Goal: Task Accomplishment & Management: Complete application form

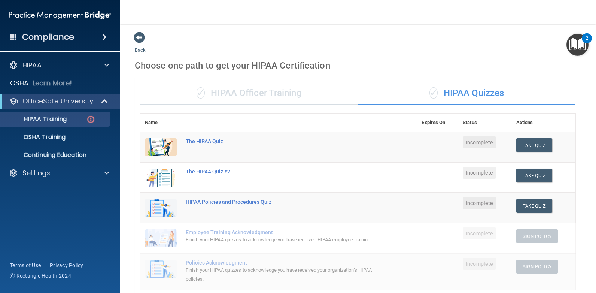
scroll to position [150, 0]
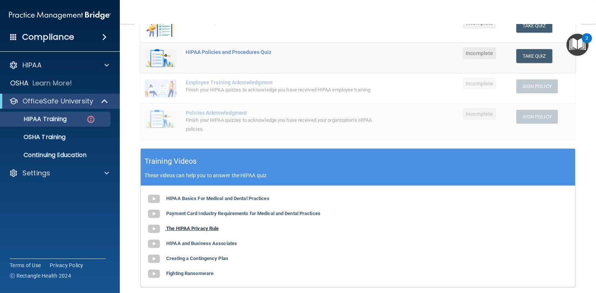
click at [196, 229] on b "The HIPAA Privacy Rule" at bounding box center [192, 229] width 52 height 6
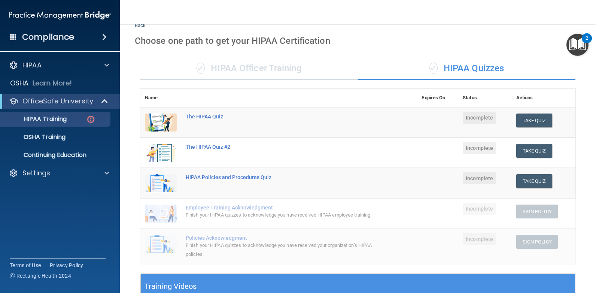
scroll to position [0, 0]
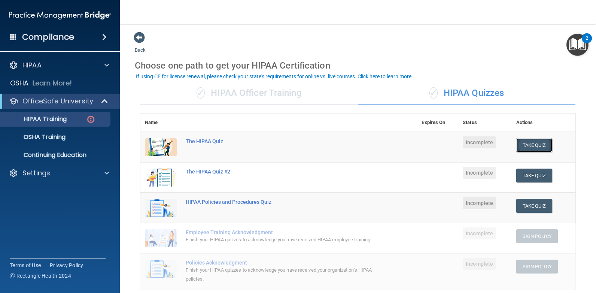
click at [523, 146] on button "Take Quiz" at bounding box center [535, 145] width 36 height 14
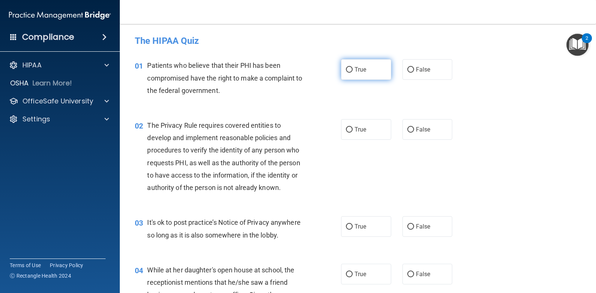
click at [346, 74] on label "True" at bounding box center [366, 69] width 50 height 21
click at [346, 73] on input "True" at bounding box center [349, 70] width 7 height 6
radio input "true"
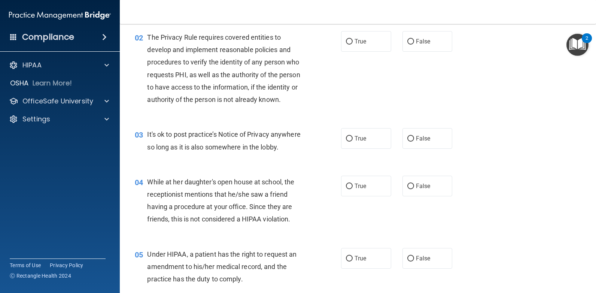
scroll to position [75, 0]
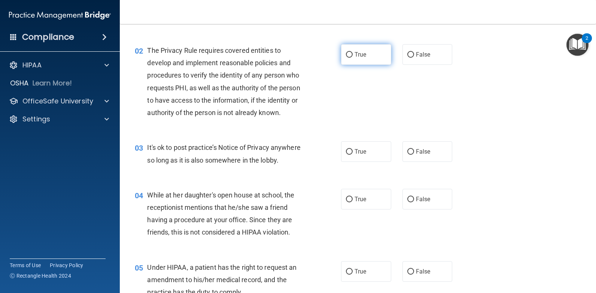
click at [355, 50] on label "True" at bounding box center [366, 54] width 50 height 21
click at [353, 52] on input "True" at bounding box center [349, 55] width 7 height 6
radio input "true"
click at [346, 149] on input "True" at bounding box center [349, 152] width 7 height 6
radio input "true"
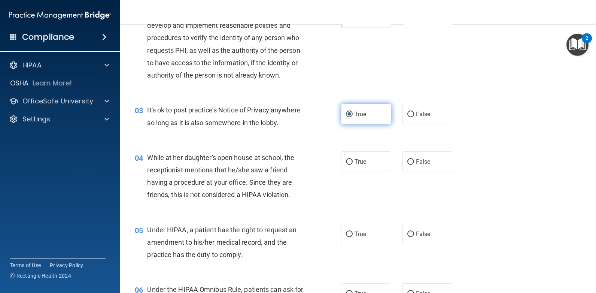
scroll to position [150, 0]
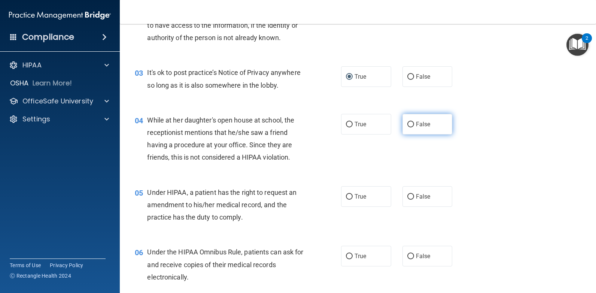
click at [410, 124] on input "False" at bounding box center [411, 125] width 7 height 6
radio input "true"
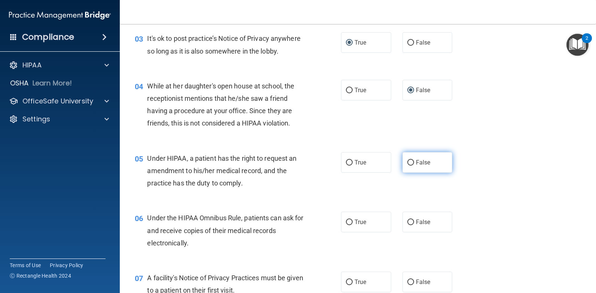
scroll to position [262, 0]
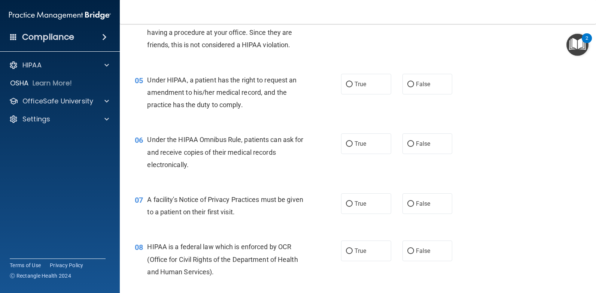
drag, startPoint x: 260, startPoint y: 158, endPoint x: 254, endPoint y: 169, distance: 12.4
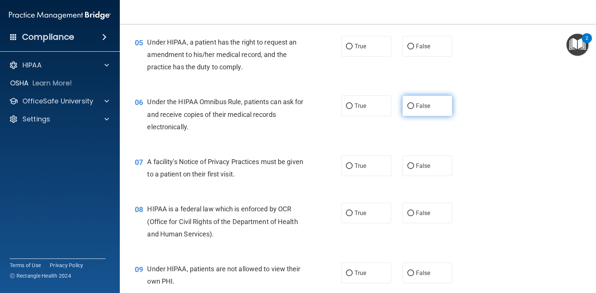
click at [409, 108] on input "False" at bounding box center [411, 106] width 7 height 6
radio input "true"
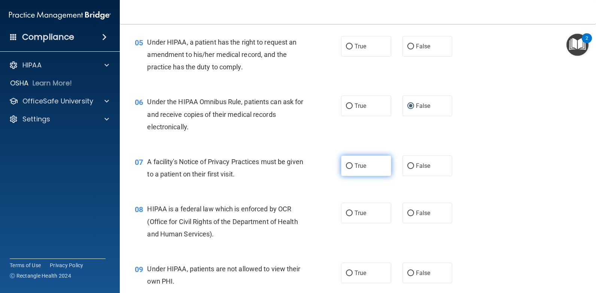
click at [350, 166] on label "True" at bounding box center [366, 165] width 50 height 21
click at [350, 166] on input "True" at bounding box center [349, 166] width 7 height 6
radio input "true"
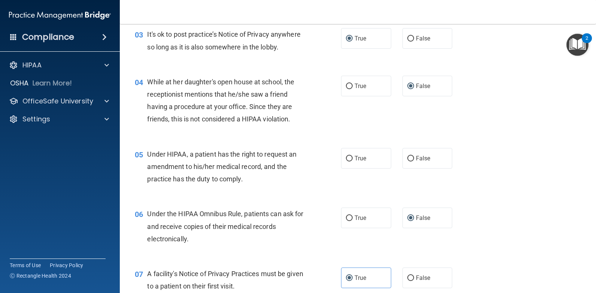
scroll to position [188, 0]
click at [349, 159] on input "True" at bounding box center [349, 159] width 7 height 6
radio input "true"
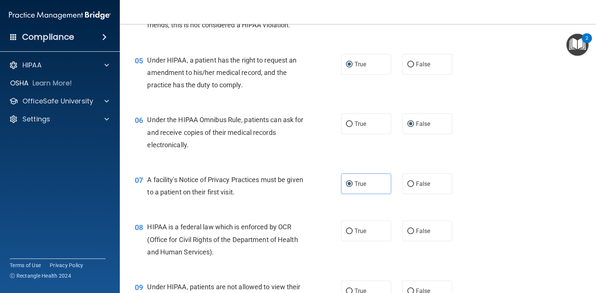
scroll to position [300, 0]
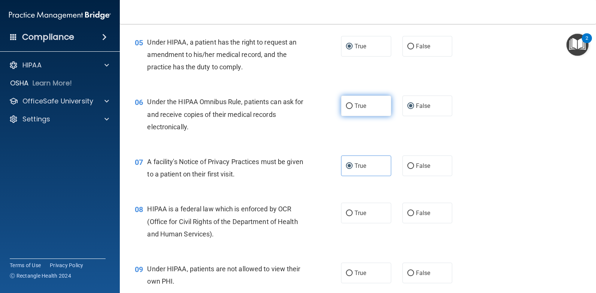
click at [349, 105] on input "True" at bounding box center [349, 106] width 7 height 6
radio input "true"
radio input "false"
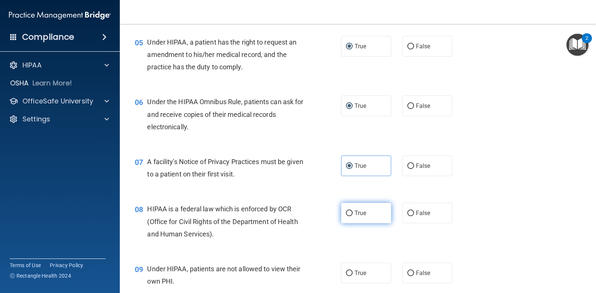
click at [355, 210] on span "True" at bounding box center [361, 212] width 12 height 7
click at [352, 211] on input "True" at bounding box center [349, 214] width 7 height 6
radio input "true"
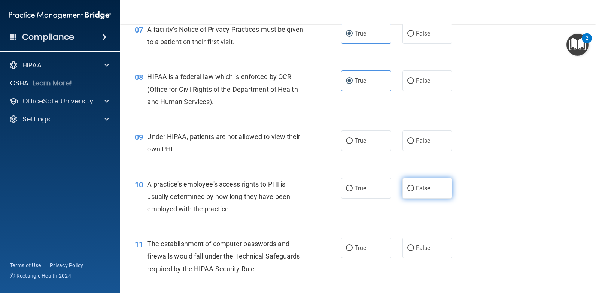
scroll to position [450, 0]
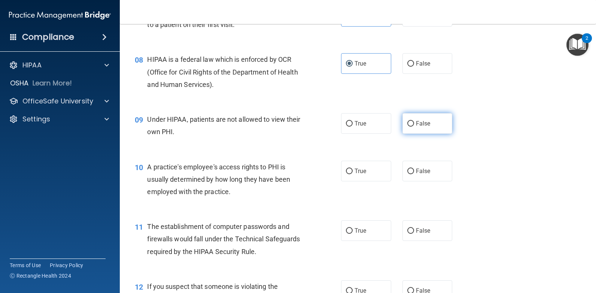
click at [409, 124] on input "False" at bounding box center [411, 124] width 7 height 6
radio input "true"
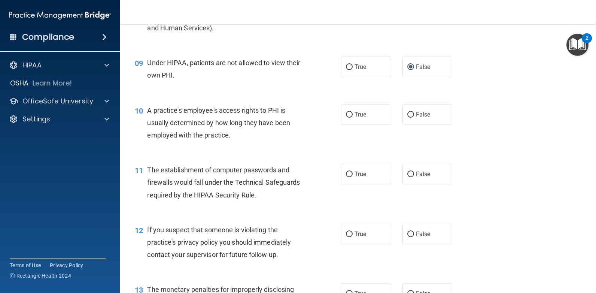
scroll to position [524, 0]
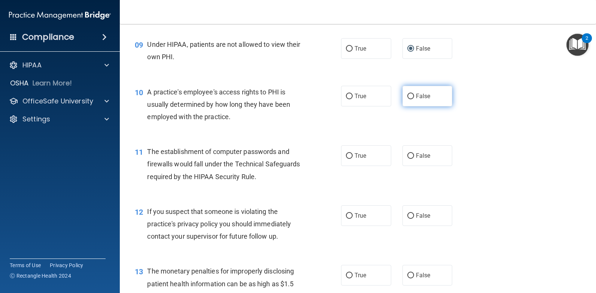
click at [410, 99] on input "False" at bounding box center [411, 97] width 7 height 6
radio input "true"
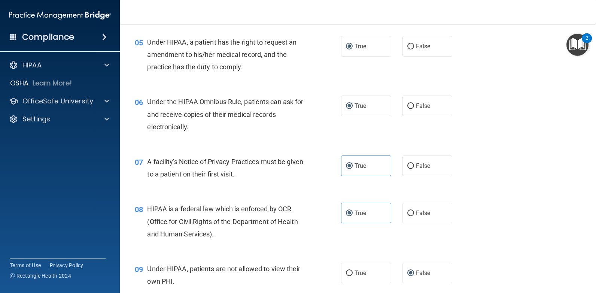
scroll to position [300, 0]
click at [346, 168] on input "True" at bounding box center [349, 167] width 7 height 6
click at [348, 215] on input "True" at bounding box center [349, 214] width 7 height 6
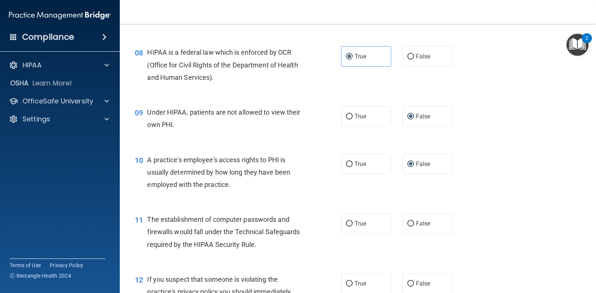
scroll to position [412, 0]
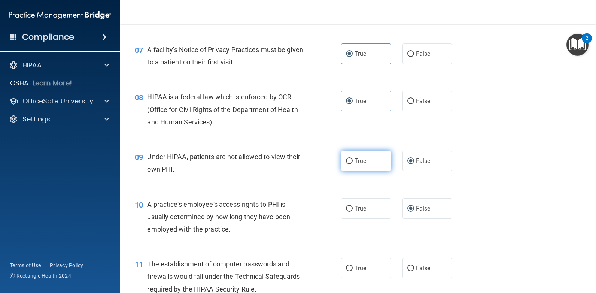
click at [346, 159] on input "True" at bounding box center [349, 161] width 7 height 6
radio input "true"
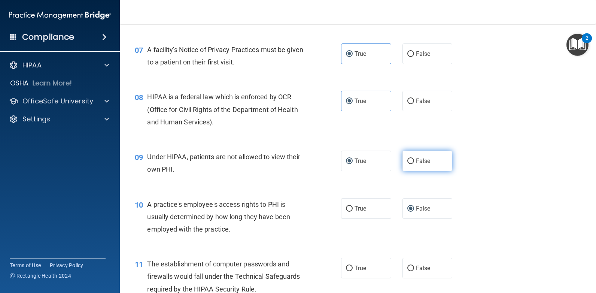
click at [410, 163] on input "False" at bounding box center [411, 161] width 7 height 6
radio input "true"
radio input "false"
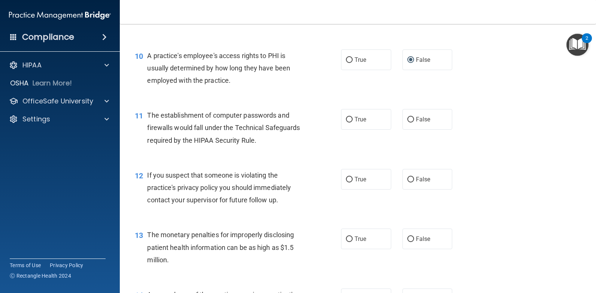
scroll to position [562, 0]
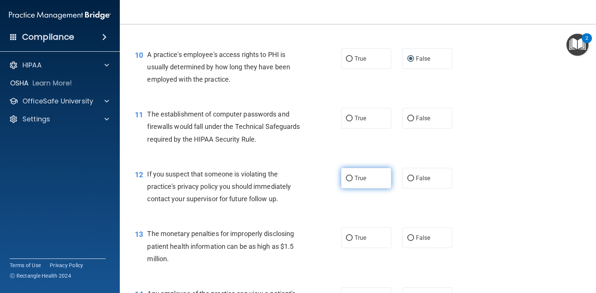
click at [346, 179] on input "True" at bounding box center [349, 179] width 7 height 6
radio input "true"
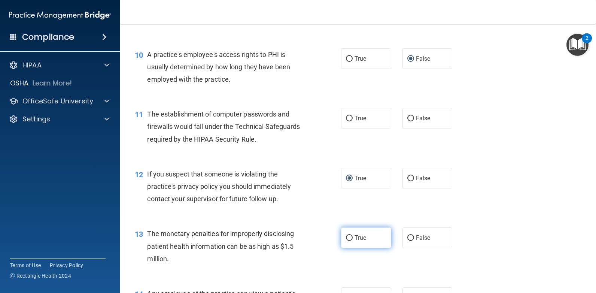
click at [346, 232] on label "True" at bounding box center [366, 237] width 50 height 21
click at [346, 235] on input "True" at bounding box center [349, 238] width 7 height 6
radio input "true"
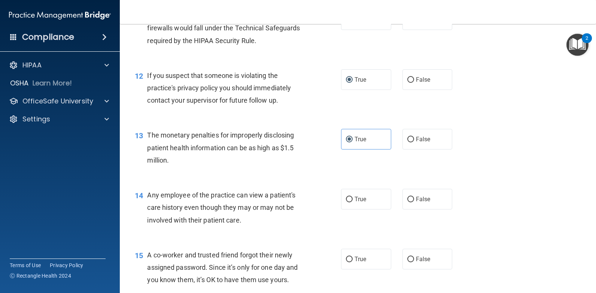
scroll to position [674, 0]
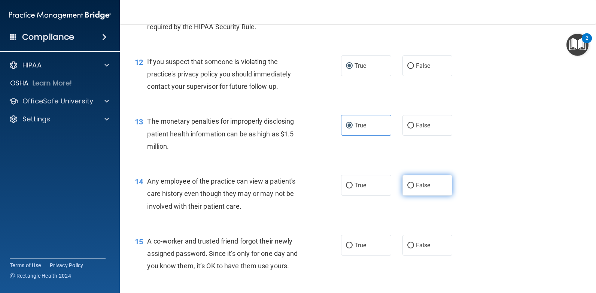
click at [411, 190] on label "False" at bounding box center [428, 185] width 50 height 21
click at [411, 188] on input "False" at bounding box center [411, 186] width 7 height 6
radio input "true"
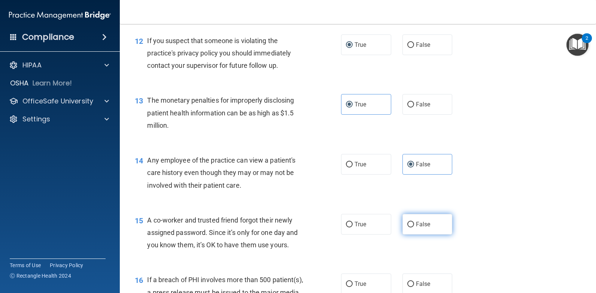
scroll to position [712, 0]
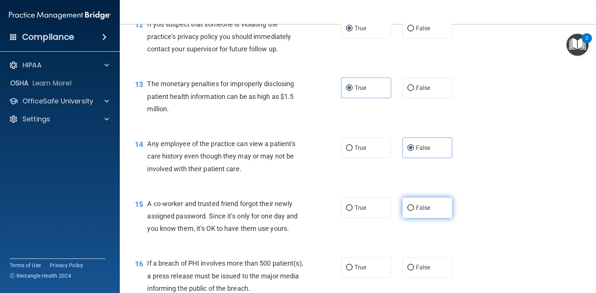
click at [408, 205] on input "False" at bounding box center [411, 208] width 7 height 6
radio input "true"
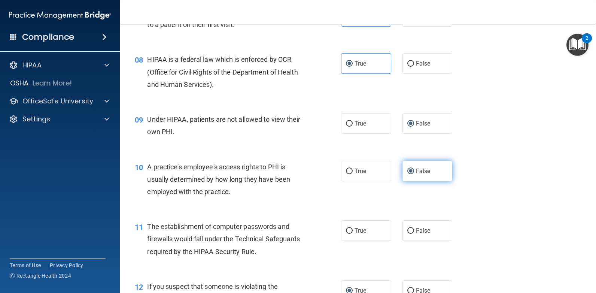
scroll to position [487, 0]
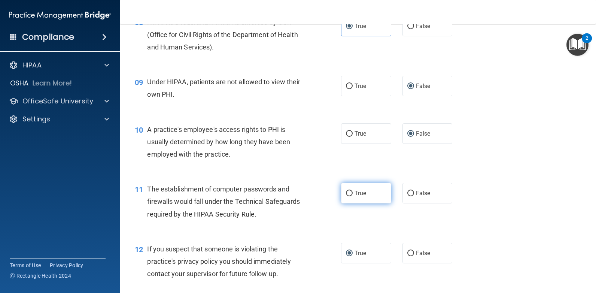
click at [355, 191] on span "True" at bounding box center [361, 193] width 12 height 7
click at [353, 191] on input "True" at bounding box center [349, 194] width 7 height 6
radio input "true"
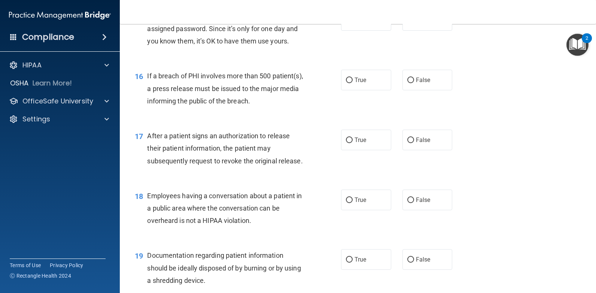
scroll to position [937, 0]
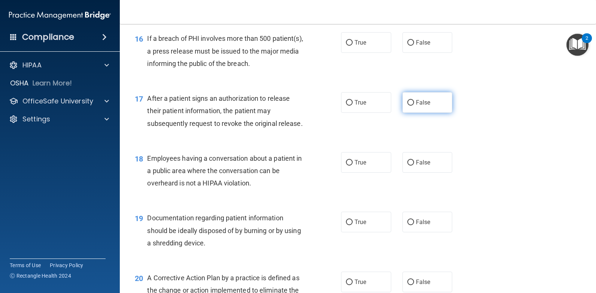
click at [411, 105] on label "False" at bounding box center [428, 102] width 50 height 21
click at [411, 105] on input "False" at bounding box center [411, 103] width 7 height 6
radio input "true"
click at [412, 101] on label "False" at bounding box center [428, 102] width 50 height 21
click at [412, 101] on input "False" at bounding box center [411, 103] width 7 height 6
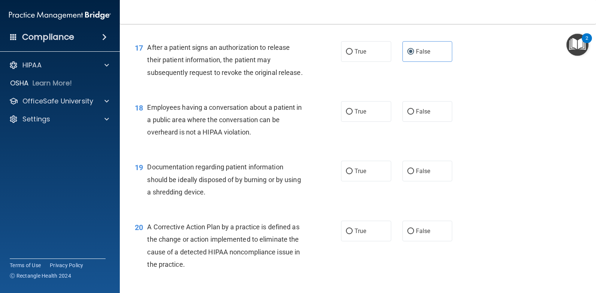
scroll to position [974, 0]
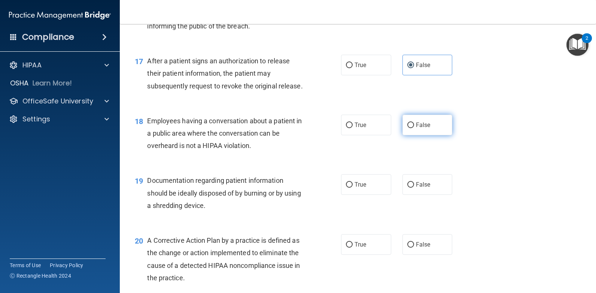
click at [417, 127] on span "False" at bounding box center [423, 124] width 15 height 7
click at [414, 127] on input "False" at bounding box center [411, 125] width 7 height 6
radio input "true"
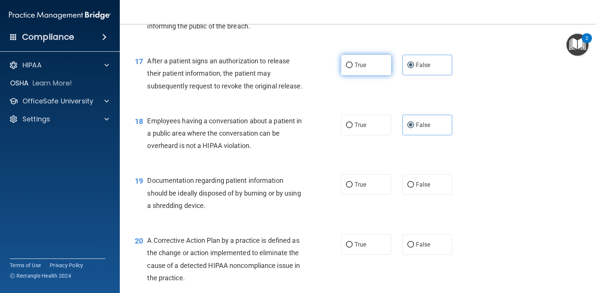
click at [351, 66] on label "True" at bounding box center [366, 65] width 50 height 21
click at [351, 66] on input "True" at bounding box center [349, 66] width 7 height 6
radio input "true"
radio input "false"
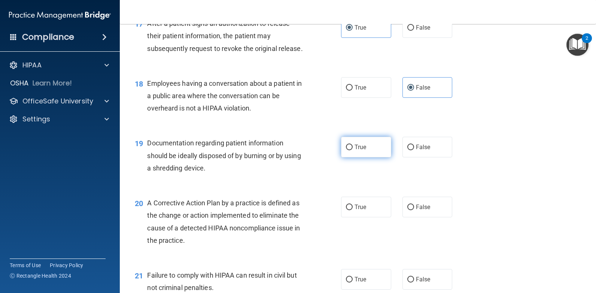
click at [347, 142] on label "True" at bounding box center [366, 147] width 50 height 21
click at [347, 145] on input "True" at bounding box center [349, 148] width 7 height 6
radio input "true"
click at [346, 208] on input "True" at bounding box center [349, 208] width 7 height 6
radio input "true"
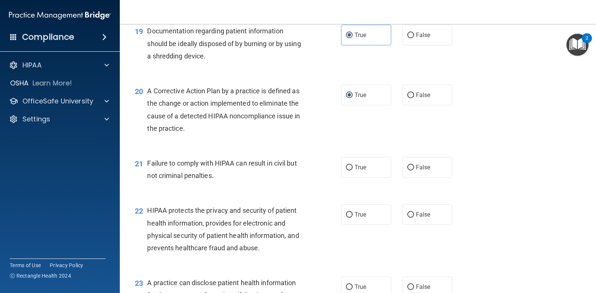
scroll to position [1088, 0]
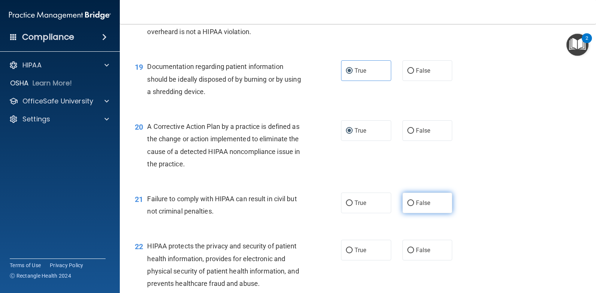
click at [423, 207] on label "False" at bounding box center [428, 203] width 50 height 21
click at [414, 206] on input "False" at bounding box center [411, 203] width 7 height 6
radio input "true"
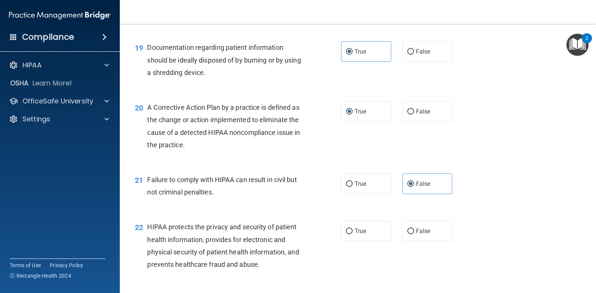
scroll to position [1125, 0]
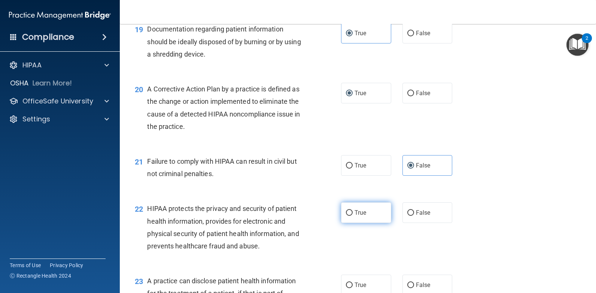
click at [360, 208] on label "True" at bounding box center [366, 212] width 50 height 21
click at [353, 210] on input "True" at bounding box center [349, 213] width 7 height 6
radio input "true"
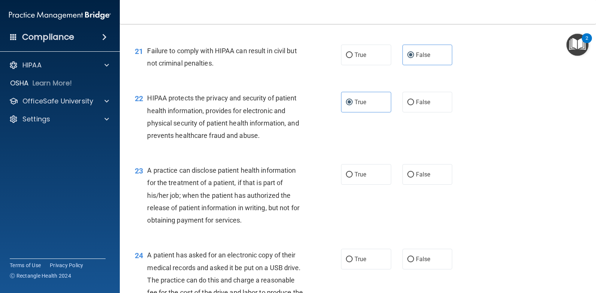
scroll to position [1238, 0]
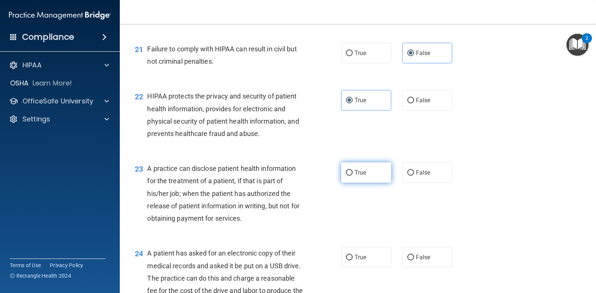
click at [355, 174] on span "True" at bounding box center [361, 172] width 12 height 7
click at [353, 174] on input "True" at bounding box center [349, 173] width 7 height 6
radio input "true"
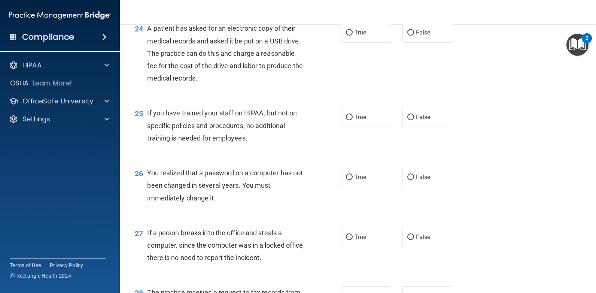
scroll to position [1425, 0]
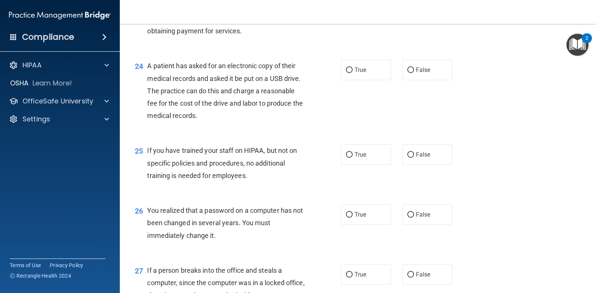
click at [147, 66] on div "24 A patient has asked for an electronic copy of their medical records and aske…" at bounding box center [238, 93] width 229 height 66
click at [149, 66] on span "A patient has asked for an electronic copy of their medical records and asked i…" at bounding box center [224, 91] width 155 height 58
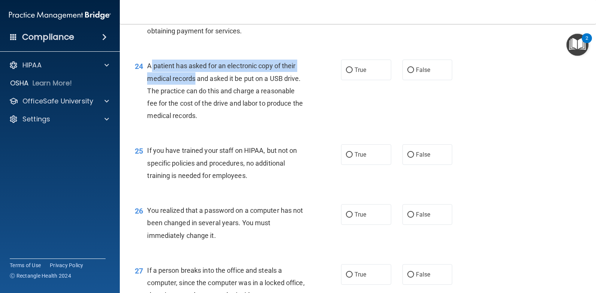
drag, startPoint x: 149, startPoint y: 66, endPoint x: 171, endPoint y: 72, distance: 22.7
click at [171, 72] on div "A patient has asked for an electronic copy of their medical records and asked i…" at bounding box center [228, 91] width 163 height 62
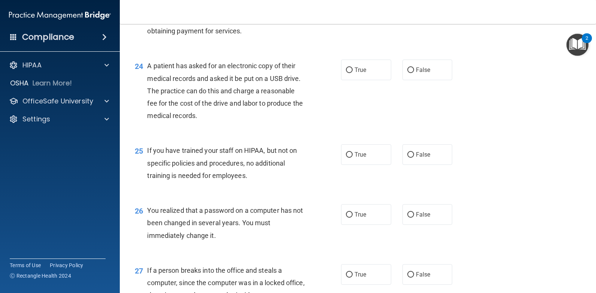
drag, startPoint x: 171, startPoint y: 72, endPoint x: 148, endPoint y: 64, distance: 24.9
click at [148, 64] on span "A patient has asked for an electronic copy of their medical records and asked i…" at bounding box center [224, 91] width 155 height 58
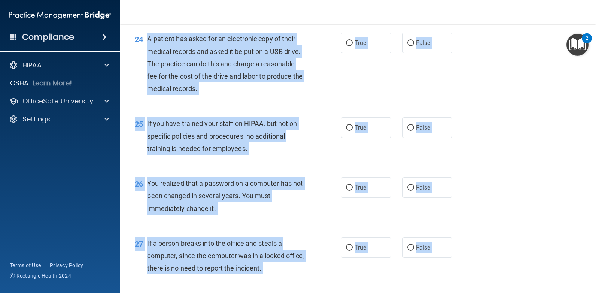
scroll to position [1687, 0]
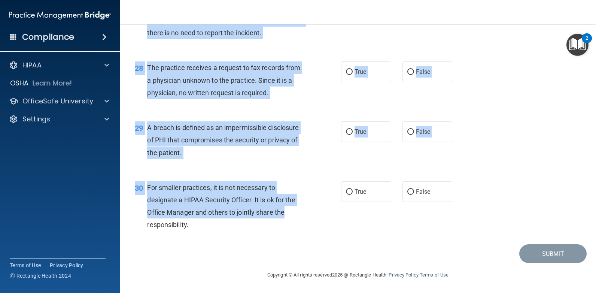
drag, startPoint x: 148, startPoint y: 64, endPoint x: 310, endPoint y: 216, distance: 222.4
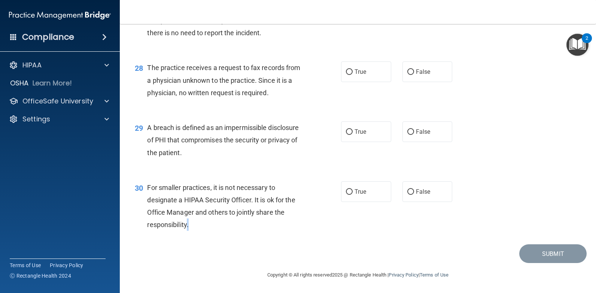
click at [187, 224] on div "For smaller practices, it is not necessary to designate a HIPAA Security Office…" at bounding box center [228, 206] width 163 height 50
click at [191, 226] on div "For smaller practices, it is not necessary to designate a HIPAA Security Office…" at bounding box center [228, 206] width 163 height 50
click at [185, 224] on span "For smaller practices, it is not necessary to designate a HIPAA Security Office…" at bounding box center [221, 206] width 148 height 45
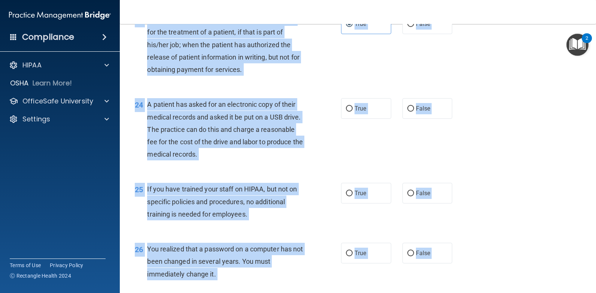
scroll to position [1385, 0]
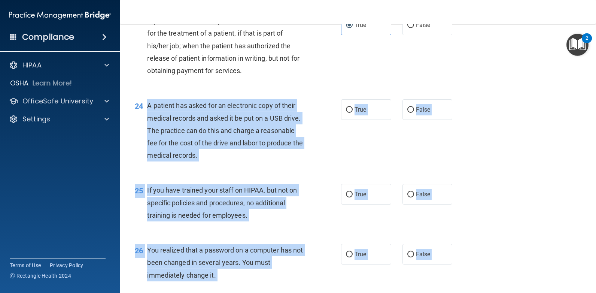
drag, startPoint x: 187, startPoint y: 224, endPoint x: 145, endPoint y: 106, distance: 125.0
copy div "A patient has asked for an electronic copy of their medical records and asked i…"
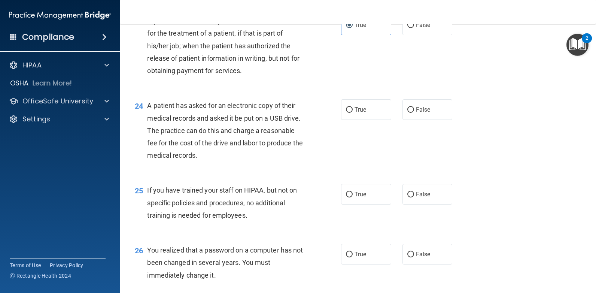
drag, startPoint x: 526, startPoint y: 121, endPoint x: 520, endPoint y: 121, distance: 6.0
click at [526, 121] on div "24 A patient has asked for an electronic copy of their medical records and aske…" at bounding box center [358, 132] width 458 height 85
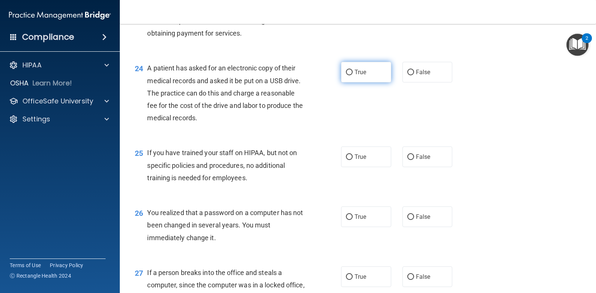
click at [347, 73] on input "True" at bounding box center [349, 73] width 7 height 6
radio input "true"
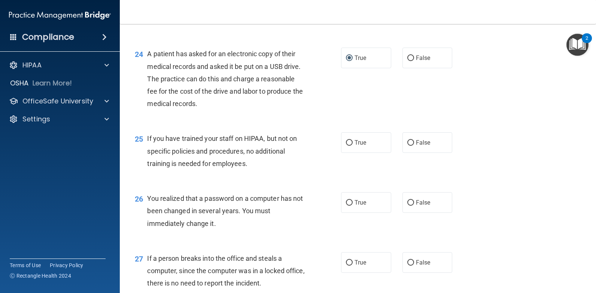
scroll to position [1460, 0]
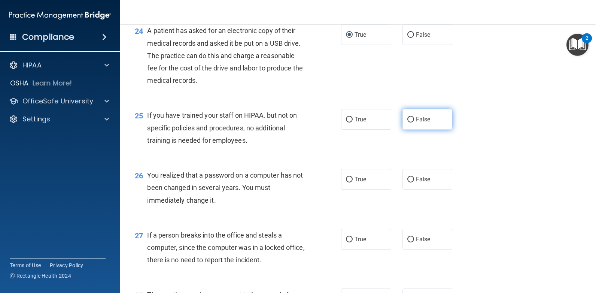
click at [416, 119] on span "False" at bounding box center [423, 119] width 15 height 7
click at [414, 119] on input "False" at bounding box center [411, 120] width 7 height 6
radio input "true"
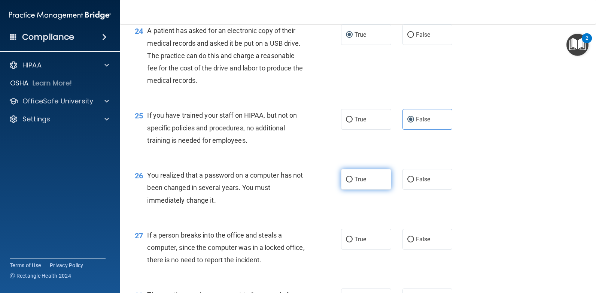
click at [352, 178] on label "True" at bounding box center [366, 179] width 50 height 21
click at [352, 178] on input "True" at bounding box center [349, 180] width 7 height 6
radio input "true"
click at [407, 242] on label "False" at bounding box center [428, 239] width 50 height 21
click at [416, 241] on span "False" at bounding box center [423, 239] width 15 height 7
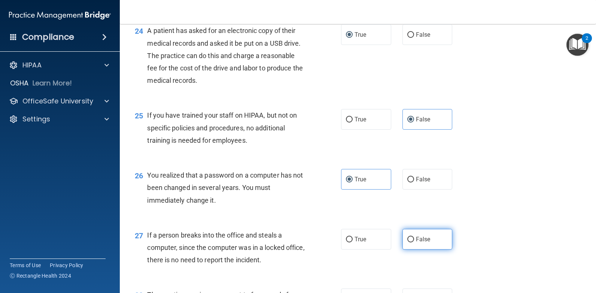
click at [414, 241] on input "False" at bounding box center [411, 240] width 7 height 6
radio input "true"
click at [350, 237] on input "True" at bounding box center [349, 240] width 7 height 6
radio input "true"
radio input "false"
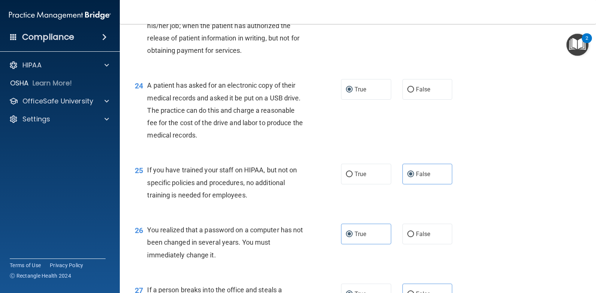
scroll to position [1423, 0]
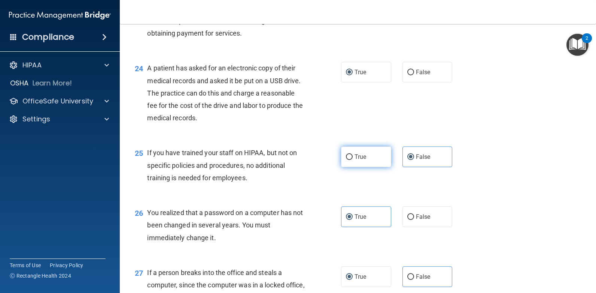
click at [355, 157] on span "True" at bounding box center [361, 156] width 12 height 7
click at [353, 157] on input "True" at bounding box center [349, 157] width 7 height 6
radio input "true"
radio input "false"
click at [418, 212] on label "False" at bounding box center [428, 216] width 50 height 21
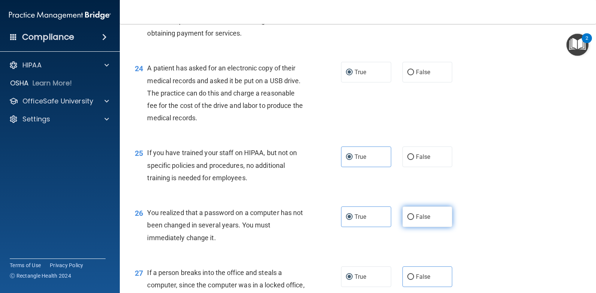
click at [414, 214] on input "False" at bounding box center [411, 217] width 7 height 6
radio input "true"
radio input "false"
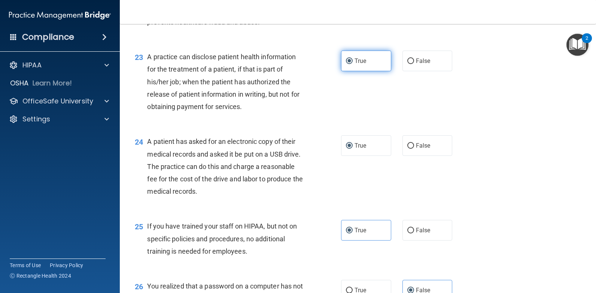
scroll to position [1348, 0]
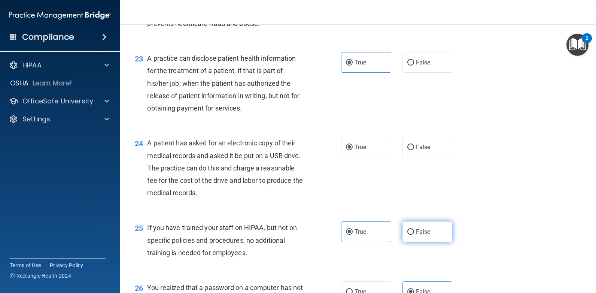
click at [411, 230] on label "False" at bounding box center [428, 231] width 50 height 21
click at [411, 230] on input "False" at bounding box center [411, 232] width 7 height 6
radio input "true"
radio input "false"
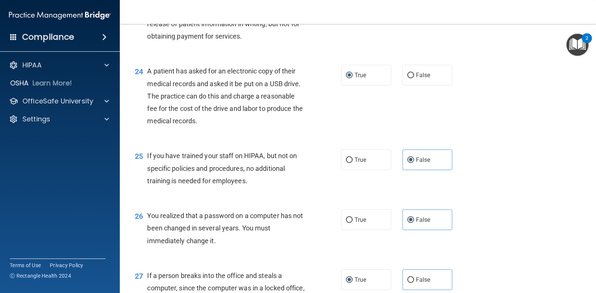
scroll to position [1423, 0]
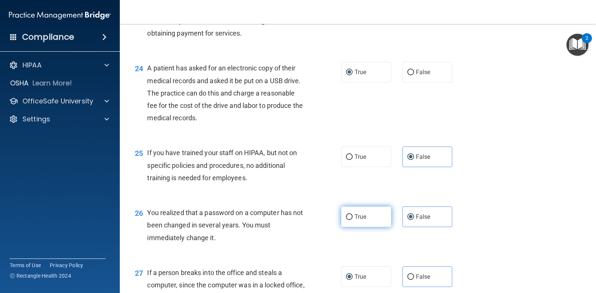
click at [363, 217] on span "True" at bounding box center [361, 216] width 12 height 7
click at [353, 217] on input "True" at bounding box center [349, 217] width 7 height 6
radio input "true"
radio input "false"
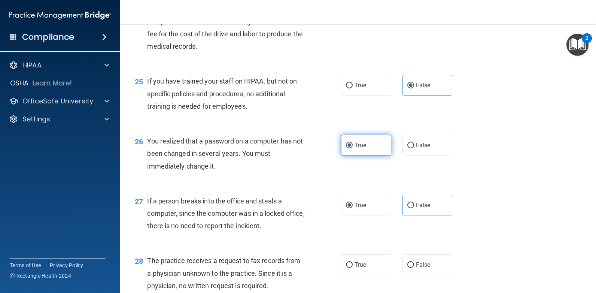
scroll to position [1498, 0]
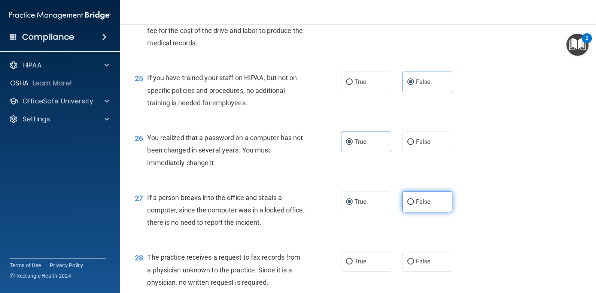
click at [422, 203] on span "False" at bounding box center [423, 201] width 15 height 7
click at [414, 203] on input "False" at bounding box center [411, 202] width 7 height 6
radio input "true"
radio input "false"
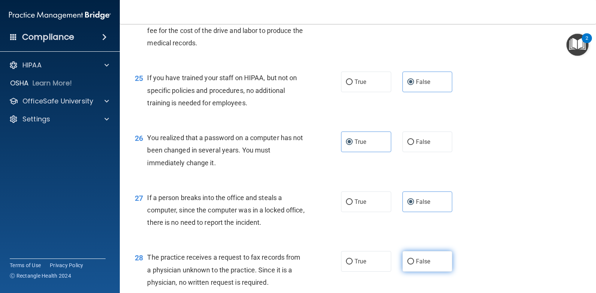
click at [422, 259] on span "False" at bounding box center [423, 261] width 15 height 7
click at [414, 259] on input "False" at bounding box center [411, 262] width 7 height 6
radio input "true"
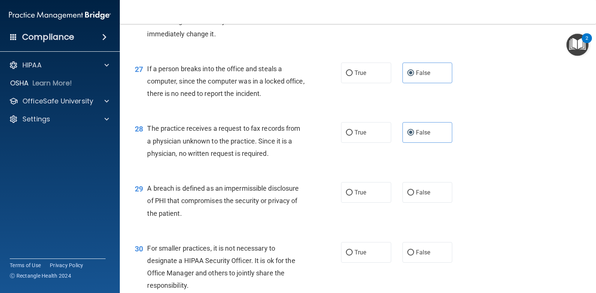
scroll to position [1648, 0]
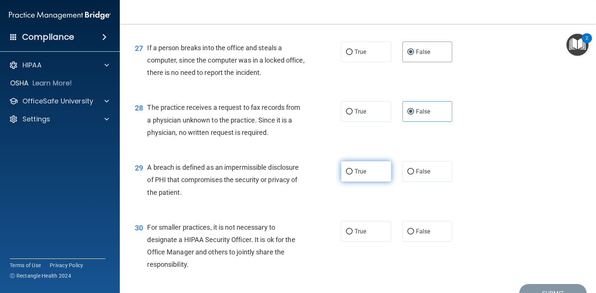
click at [349, 169] on input "True" at bounding box center [349, 172] width 7 height 6
radio input "true"
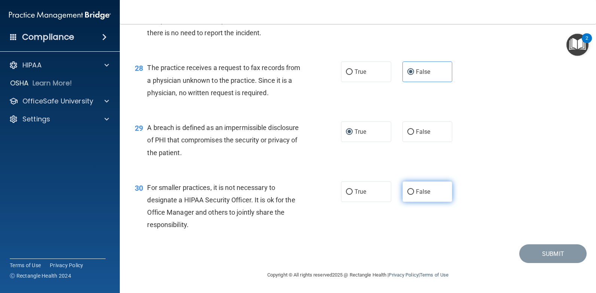
click at [409, 199] on label "False" at bounding box center [428, 191] width 50 height 21
click at [409, 195] on input "False" at bounding box center [411, 192] width 7 height 6
radio input "true"
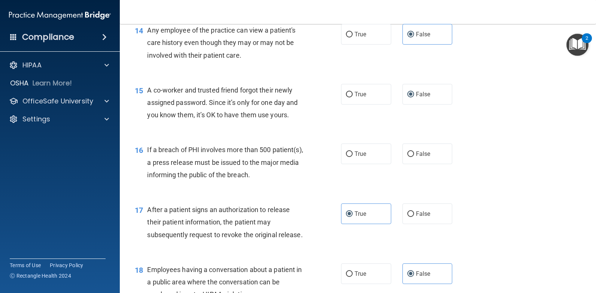
scroll to position [826, 0]
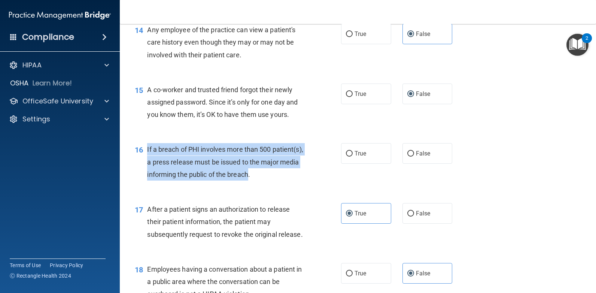
drag, startPoint x: 289, startPoint y: 174, endPoint x: 142, endPoint y: 147, distance: 149.7
click at [142, 147] on div "16 If a breach of PHI involves more than 500 patient(s), a press release must b…" at bounding box center [238, 163] width 229 height 41
copy div "If a breach of PHI involves more than 500 patient(s), a press release must be i…"
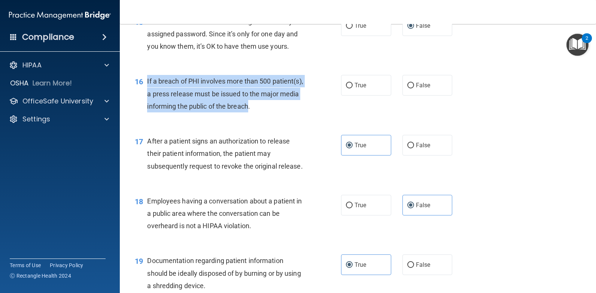
scroll to position [863, 0]
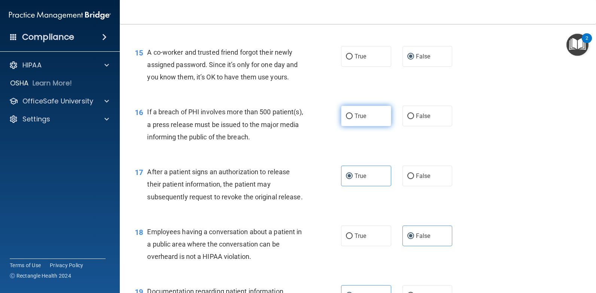
click at [341, 114] on label "True" at bounding box center [366, 116] width 50 height 21
click at [346, 114] on input "True" at bounding box center [349, 117] width 7 height 6
radio input "true"
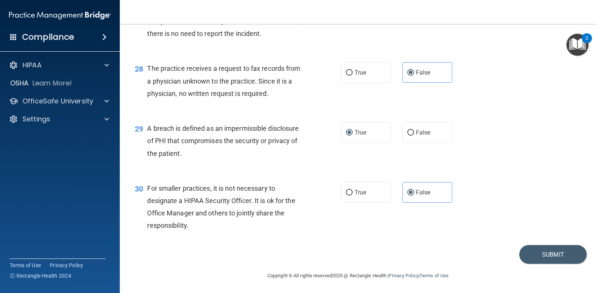
scroll to position [1687, 0]
click at [557, 250] on button "Submit" at bounding box center [553, 253] width 67 height 19
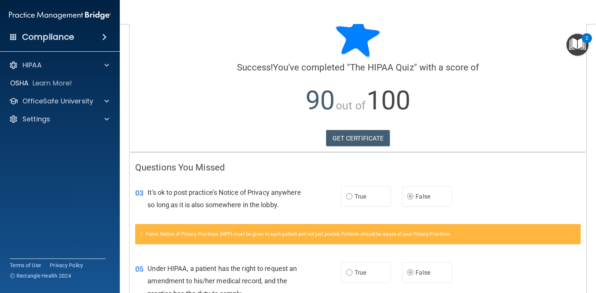
scroll to position [37, 0]
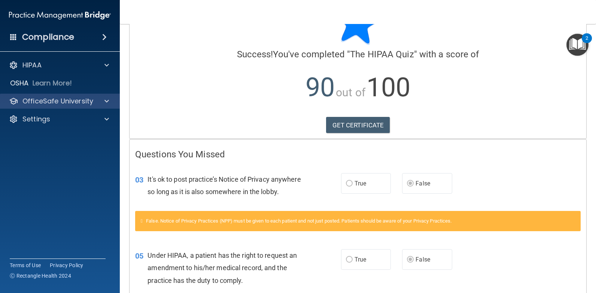
click at [105, 105] on div "OfficeSafe University" at bounding box center [60, 101] width 120 height 15
click at [106, 102] on span at bounding box center [107, 101] width 4 height 9
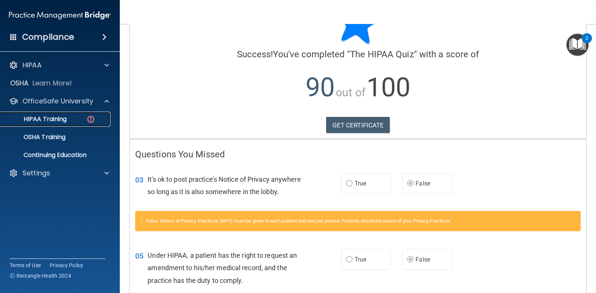
click at [58, 118] on p "HIPAA Training" at bounding box center [36, 118] width 62 height 7
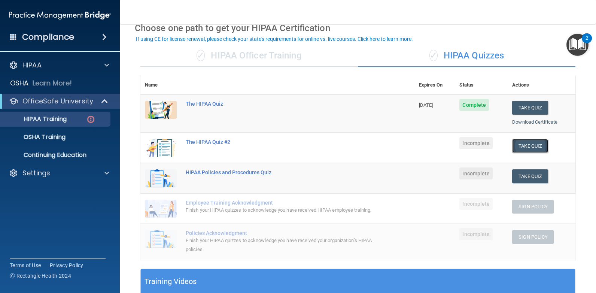
click at [527, 146] on button "Take Quiz" at bounding box center [530, 146] width 36 height 14
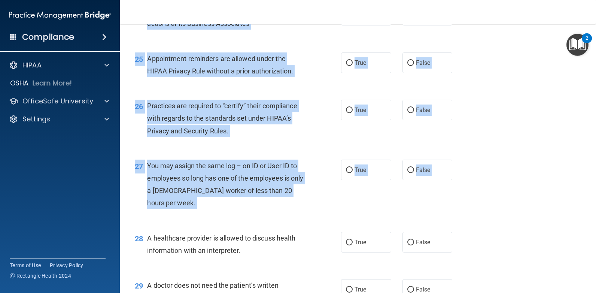
scroll to position [1725, 0]
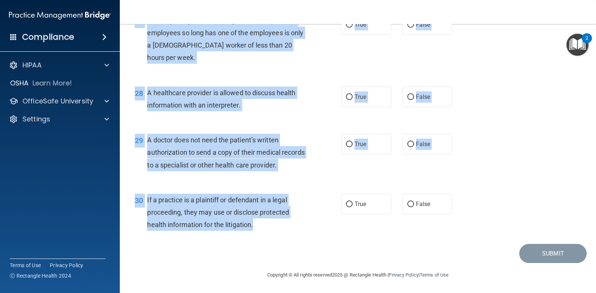
drag, startPoint x: 150, startPoint y: 65, endPoint x: 276, endPoint y: 228, distance: 206.4
copy div "business associate agreement is required with organizations or persons where in…"
click at [531, 130] on div "29 A doctor does not need the patient’s written authorization to send a copy of…" at bounding box center [358, 154] width 458 height 60
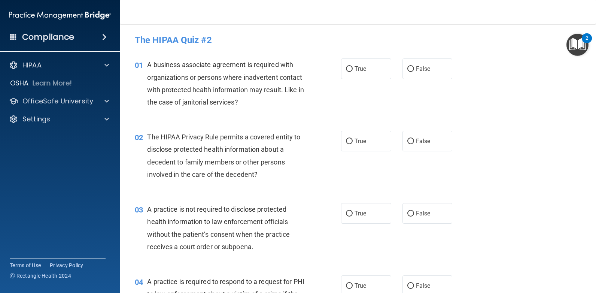
scroll to position [0, 0]
drag, startPoint x: 403, startPoint y: 69, endPoint x: 397, endPoint y: 75, distance: 8.7
click at [403, 69] on label "False" at bounding box center [428, 69] width 50 height 21
click at [408, 69] on input "False" at bounding box center [411, 70] width 7 height 6
radio input "true"
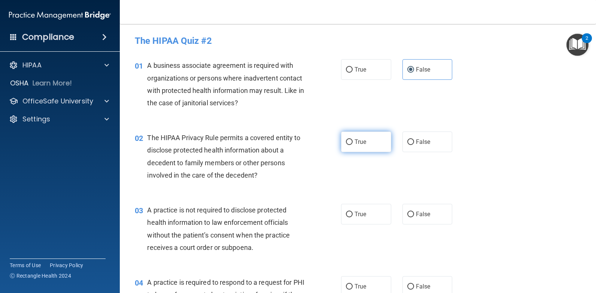
click at [366, 139] on label "True" at bounding box center [366, 141] width 50 height 21
click at [353, 139] on input "True" at bounding box center [349, 142] width 7 height 6
radio input "true"
click at [444, 216] on label "False" at bounding box center [428, 214] width 50 height 21
click at [414, 216] on input "False" at bounding box center [411, 215] width 7 height 6
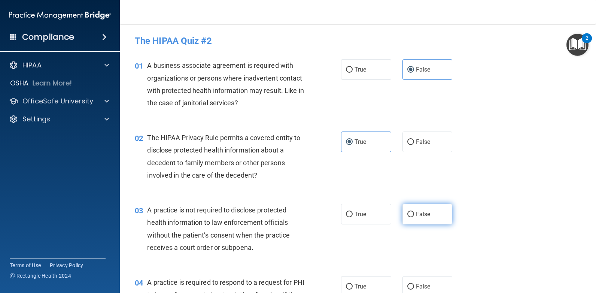
radio input "true"
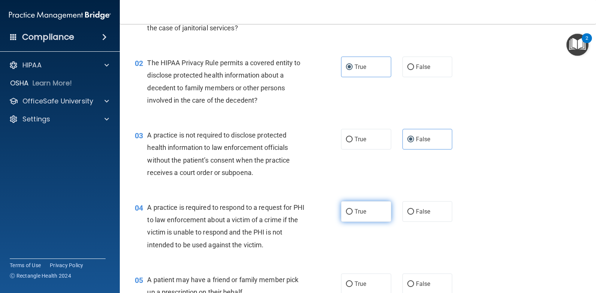
click at [361, 207] on label "True" at bounding box center [366, 211] width 50 height 21
click at [353, 209] on input "True" at bounding box center [349, 212] width 7 height 6
radio input "true"
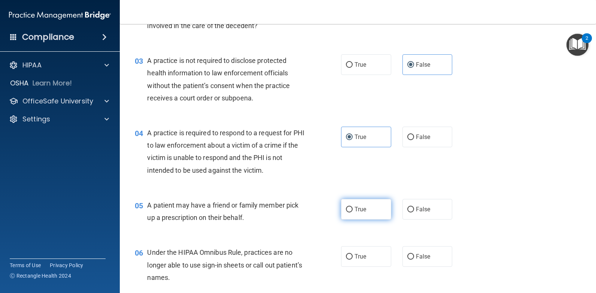
scroll to position [150, 0]
click at [361, 204] on label "True" at bounding box center [366, 209] width 50 height 21
click at [353, 206] on input "True" at bounding box center [349, 209] width 7 height 6
radio input "true"
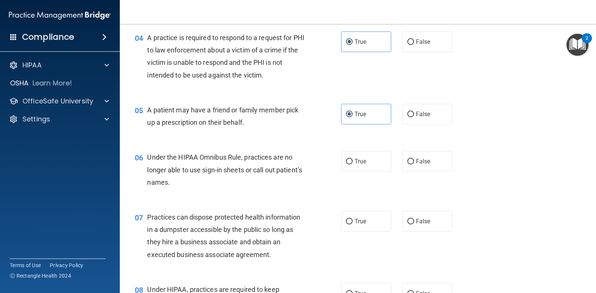
scroll to position [262, 0]
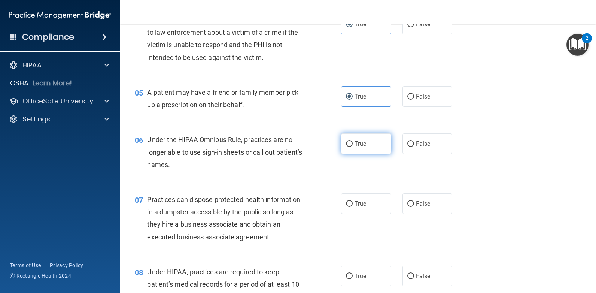
click at [366, 148] on label "True" at bounding box center [366, 143] width 50 height 21
click at [353, 147] on input "True" at bounding box center [349, 144] width 7 height 6
radio input "true"
click at [367, 147] on label "True" at bounding box center [366, 143] width 50 height 21
click at [353, 147] on input "True" at bounding box center [349, 144] width 7 height 6
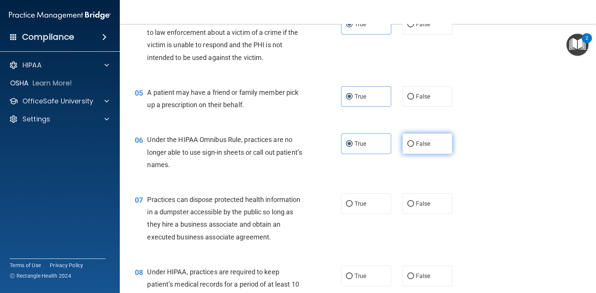
click at [426, 146] on span "False" at bounding box center [423, 143] width 15 height 7
click at [414, 146] on input "False" at bounding box center [411, 144] width 7 height 6
radio input "true"
radio input "false"
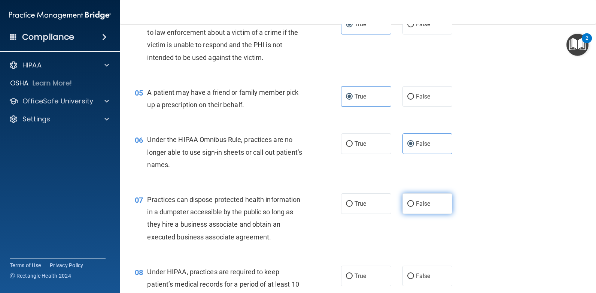
click at [421, 200] on span "False" at bounding box center [423, 203] width 15 height 7
click at [414, 201] on input "False" at bounding box center [411, 204] width 7 height 6
radio input "true"
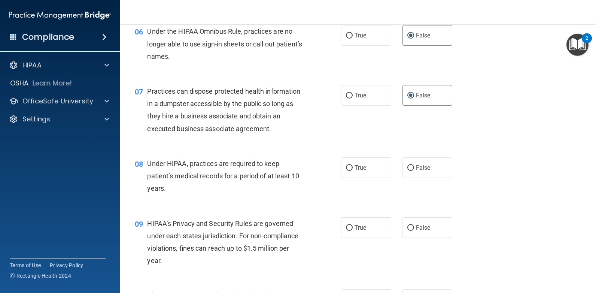
scroll to position [375, 0]
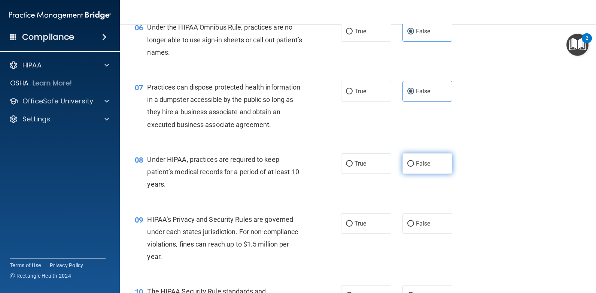
click at [419, 164] on span "False" at bounding box center [423, 163] width 15 height 7
click at [414, 164] on input "False" at bounding box center [411, 164] width 7 height 6
radio input "true"
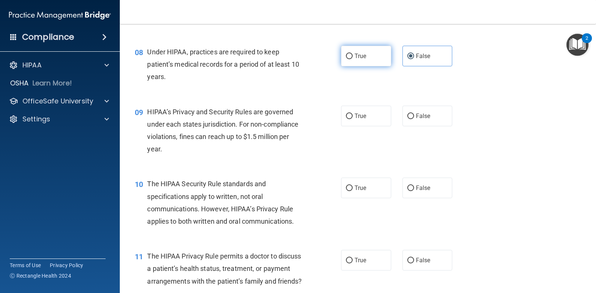
scroll to position [487, 0]
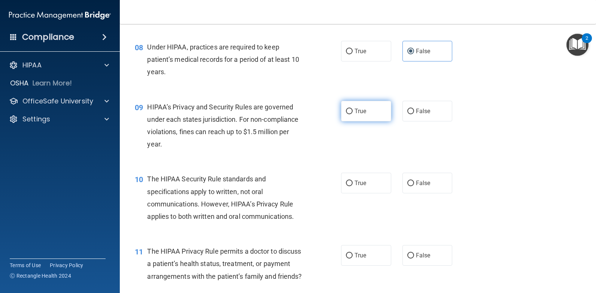
click at [368, 114] on label "True" at bounding box center [366, 111] width 50 height 21
click at [353, 114] on input "True" at bounding box center [349, 112] width 7 height 6
radio input "true"
click at [368, 179] on label "True" at bounding box center [366, 183] width 50 height 21
click at [353, 181] on input "True" at bounding box center [349, 184] width 7 height 6
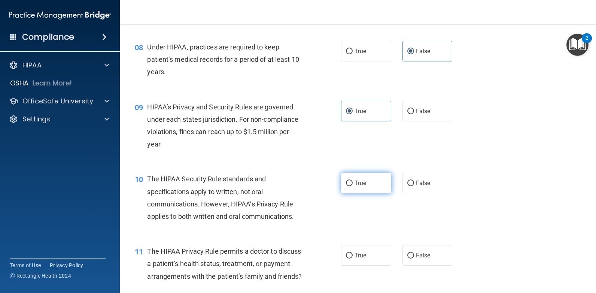
radio input "true"
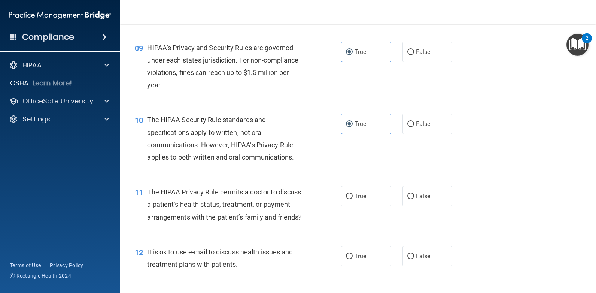
scroll to position [562, 0]
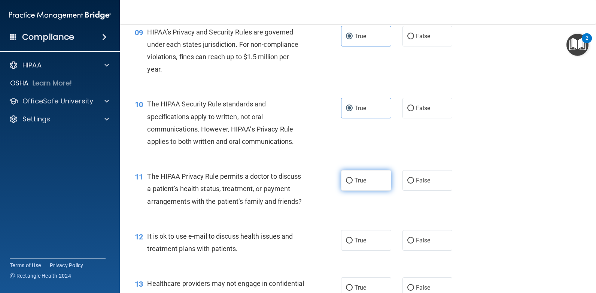
click at [356, 176] on label "True" at bounding box center [366, 180] width 50 height 21
click at [353, 178] on input "True" at bounding box center [349, 181] width 7 height 6
radio input "true"
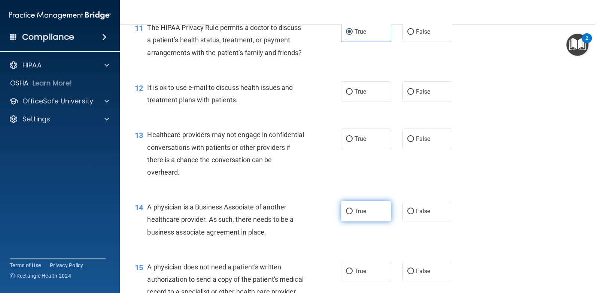
scroll to position [712, 0]
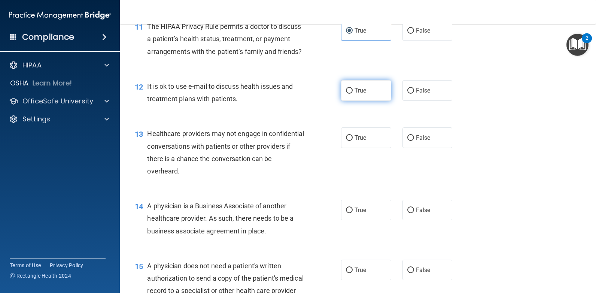
click at [362, 101] on label "True" at bounding box center [366, 90] width 50 height 21
click at [353, 94] on input "True" at bounding box center [349, 91] width 7 height 6
radio input "true"
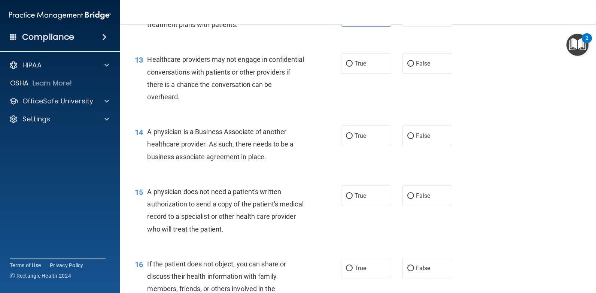
scroll to position [787, 0]
click at [417, 66] on span "False" at bounding box center [423, 62] width 15 height 7
click at [414, 66] on input "False" at bounding box center [411, 63] width 7 height 6
radio input "true"
click at [416, 145] on label "False" at bounding box center [428, 135] width 50 height 21
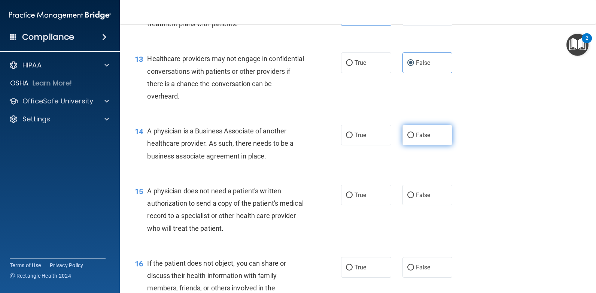
click at [414, 138] on input "False" at bounding box center [411, 136] width 7 height 6
radio input "true"
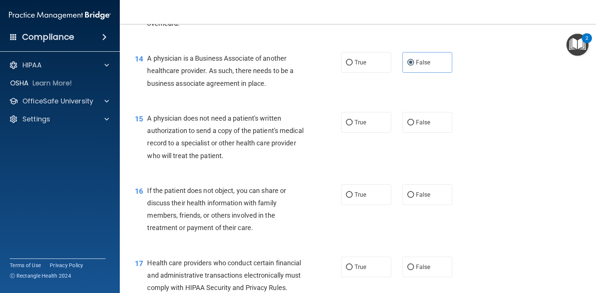
scroll to position [862, 0]
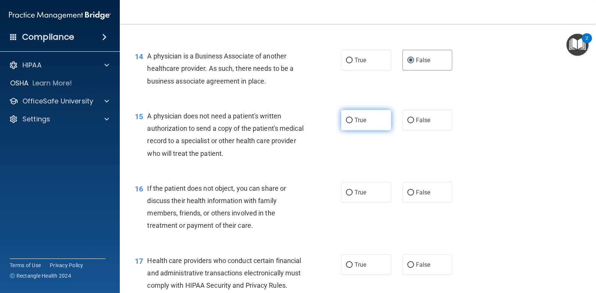
click at [348, 127] on label "True" at bounding box center [366, 120] width 50 height 21
click at [348, 123] on input "True" at bounding box center [349, 121] width 7 height 6
radio input "true"
click at [351, 194] on label "True" at bounding box center [366, 192] width 50 height 21
click at [351, 194] on input "True" at bounding box center [349, 193] width 7 height 6
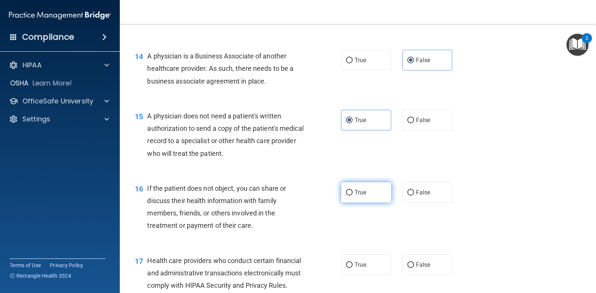
radio input "true"
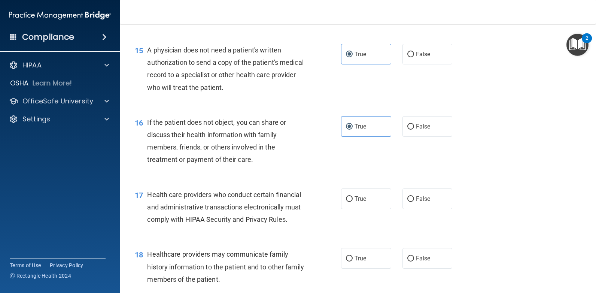
scroll to position [937, 0]
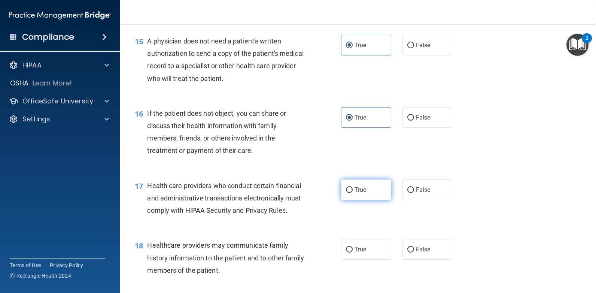
click at [352, 194] on label "True" at bounding box center [366, 189] width 50 height 21
click at [352, 193] on input "True" at bounding box center [349, 190] width 7 height 6
radio input "true"
click at [370, 260] on label "True" at bounding box center [366, 249] width 50 height 21
click at [353, 252] on input "True" at bounding box center [349, 250] width 7 height 6
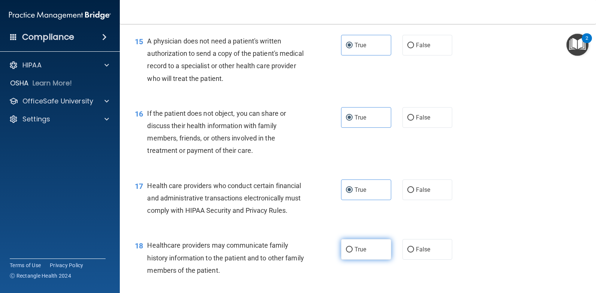
radio input "true"
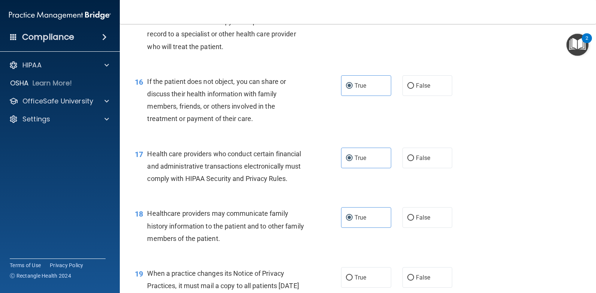
scroll to position [1011, 0]
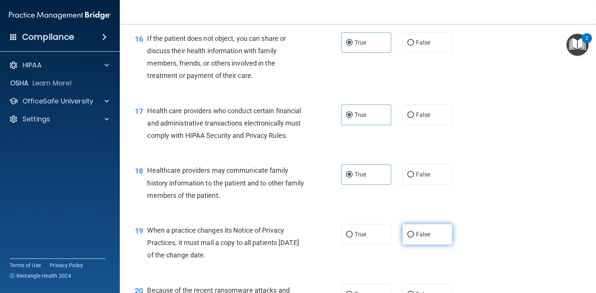
click at [403, 245] on label "False" at bounding box center [428, 234] width 50 height 21
click at [408, 238] on input "False" at bounding box center [411, 235] width 7 height 6
radio input "true"
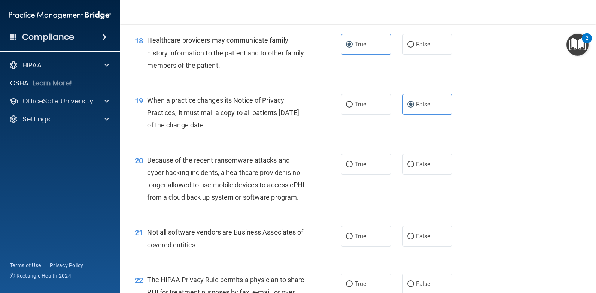
scroll to position [1161, 0]
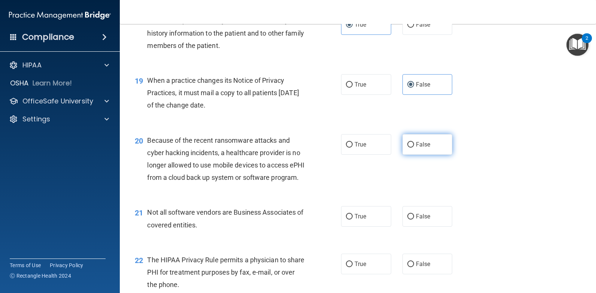
click at [420, 155] on label "False" at bounding box center [428, 144] width 50 height 21
click at [414, 148] on input "False" at bounding box center [411, 145] width 7 height 6
radio input "true"
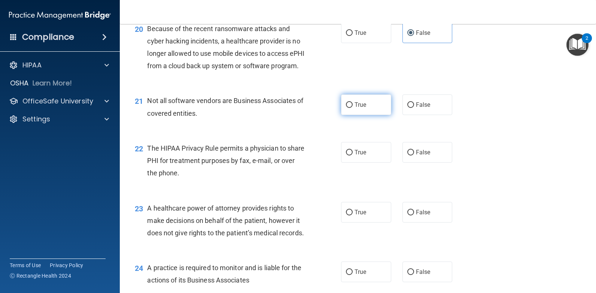
scroll to position [1274, 0]
click at [363, 114] on label "True" at bounding box center [366, 104] width 50 height 21
click at [353, 107] on input "True" at bounding box center [349, 105] width 7 height 6
radio input "true"
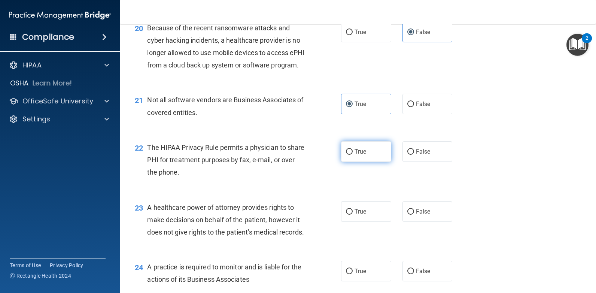
click at [361, 155] on span "True" at bounding box center [361, 151] width 12 height 7
click at [353, 155] on input "True" at bounding box center [349, 152] width 7 height 6
radio input "true"
click at [408, 215] on input "False" at bounding box center [411, 212] width 7 height 6
radio input "true"
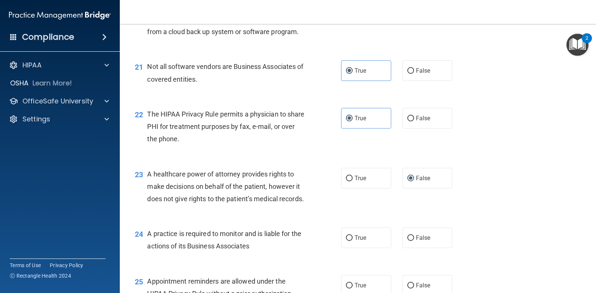
scroll to position [1461, 0]
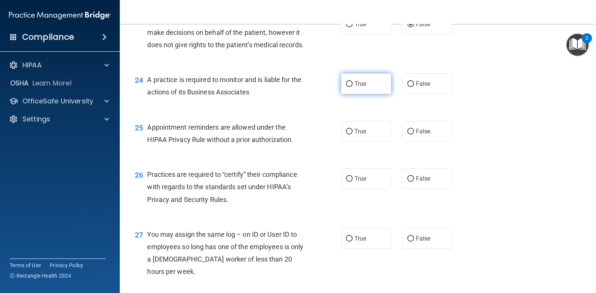
click at [355, 87] on span "True" at bounding box center [361, 83] width 12 height 7
click at [353, 87] on input "True" at bounding box center [349, 84] width 7 height 6
radio input "true"
click at [355, 135] on span "True" at bounding box center [361, 131] width 12 height 7
click at [353, 134] on input "True" at bounding box center [349, 132] width 7 height 6
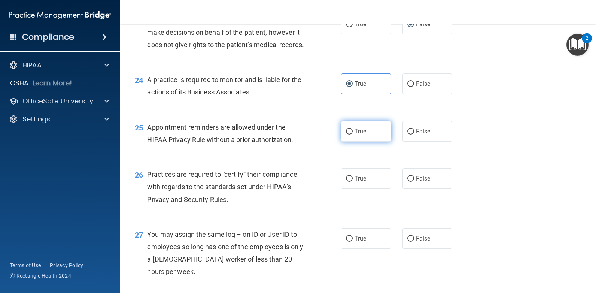
radio input "true"
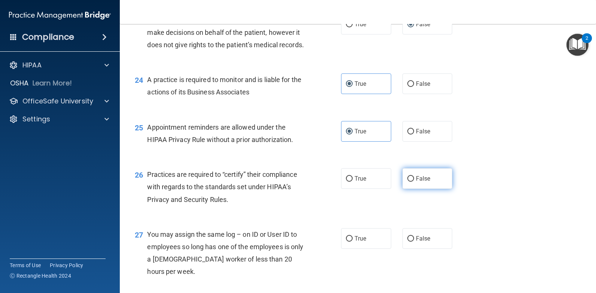
click at [417, 182] on span "False" at bounding box center [423, 178] width 15 height 7
click at [414, 182] on input "False" at bounding box center [411, 179] width 7 height 6
radio input "true"
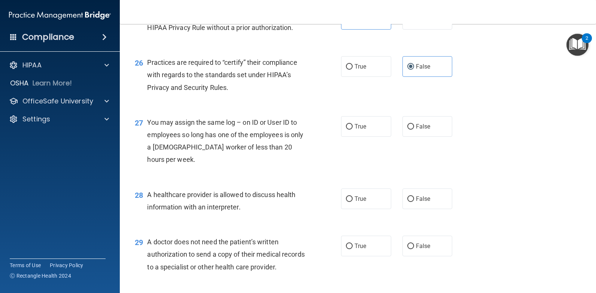
scroll to position [1573, 0]
click at [418, 136] on label "False" at bounding box center [428, 126] width 50 height 21
click at [414, 129] on input "False" at bounding box center [411, 127] width 7 height 6
radio input "true"
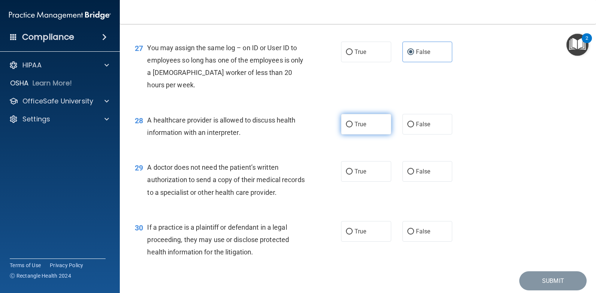
scroll to position [1648, 0]
click at [357, 127] on span "True" at bounding box center [361, 123] width 12 height 7
click at [353, 127] on input "True" at bounding box center [349, 124] width 7 height 6
radio input "true"
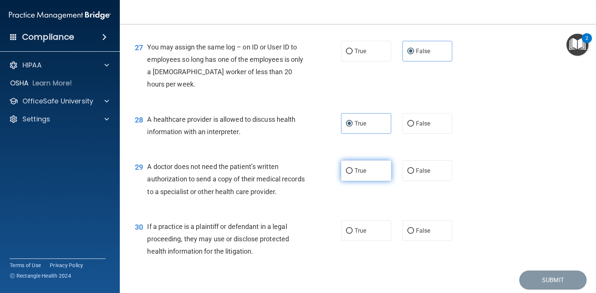
click at [355, 174] on span "True" at bounding box center [361, 170] width 12 height 7
click at [353, 174] on input "True" at bounding box center [349, 171] width 7 height 6
radio input "true"
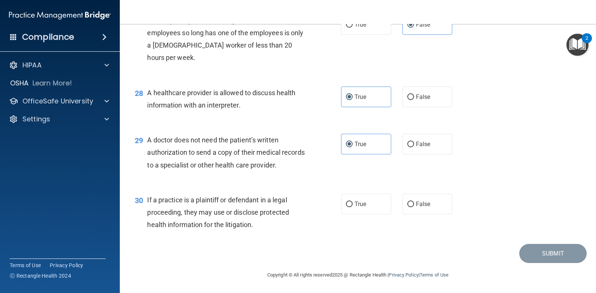
scroll to position [1723, 0]
click at [360, 203] on span "True" at bounding box center [361, 203] width 12 height 7
click at [353, 203] on input "True" at bounding box center [349, 205] width 7 height 6
radio input "true"
click at [542, 255] on button "Submit" at bounding box center [553, 253] width 67 height 19
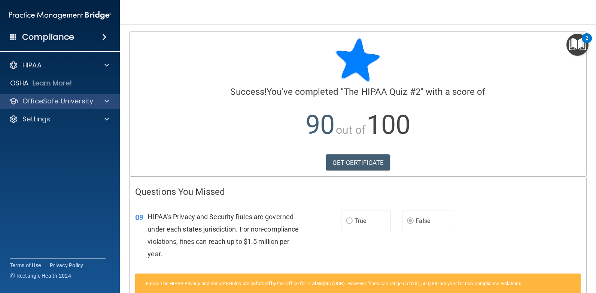
click at [44, 96] on div "OfficeSafe University" at bounding box center [60, 101] width 120 height 15
click at [108, 105] on span at bounding box center [107, 101] width 4 height 9
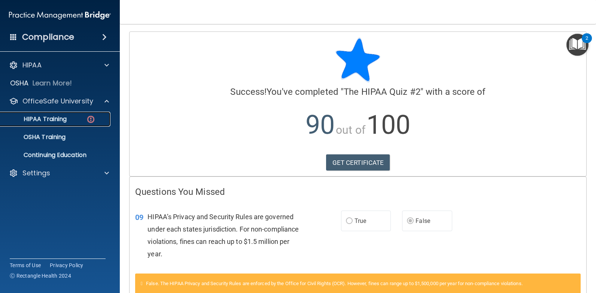
click at [77, 122] on div "HIPAA Training" at bounding box center [56, 118] width 102 height 7
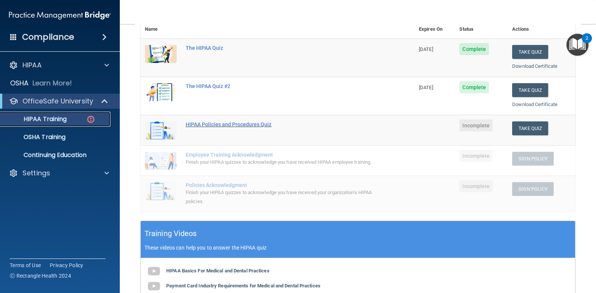
scroll to position [75, 0]
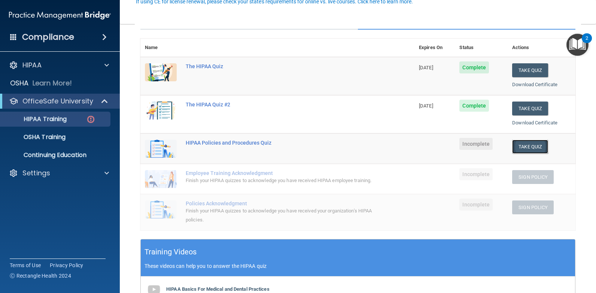
click at [526, 147] on button "Take Quiz" at bounding box center [530, 147] width 36 height 14
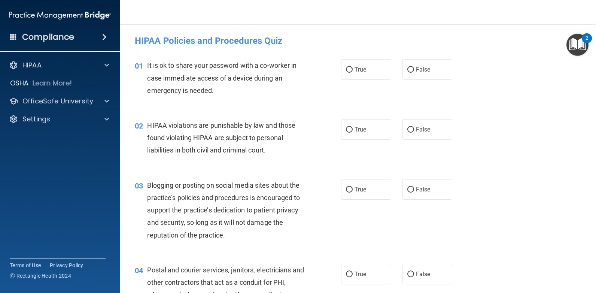
click at [146, 64] on div "01" at bounding box center [138, 66] width 18 height 14
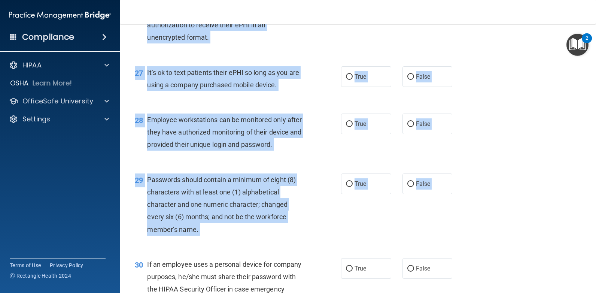
scroll to position [1861, 0]
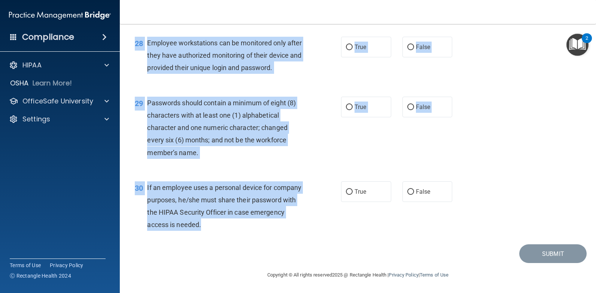
drag, startPoint x: 148, startPoint y: 64, endPoint x: 245, endPoint y: 233, distance: 194.6
copy div "It is ok to share your password with a co-worker in case immediate access of a …"
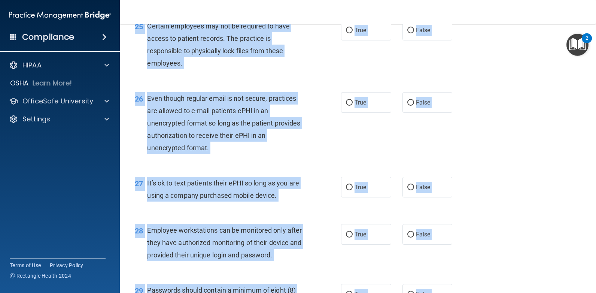
click at [474, 125] on div "26 Even though regular email is not secure, practices are allowed to e-mail pat…" at bounding box center [358, 125] width 458 height 85
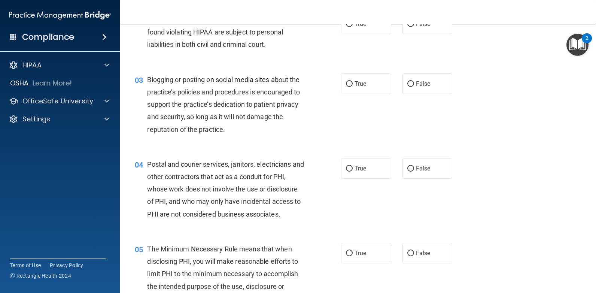
scroll to position [0, 0]
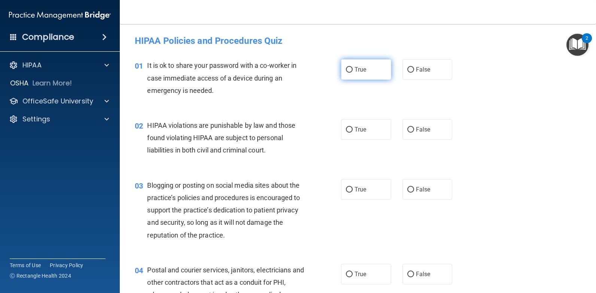
click at [363, 68] on span "True" at bounding box center [361, 69] width 12 height 7
click at [353, 68] on input "True" at bounding box center [349, 70] width 7 height 6
radio input "true"
click at [364, 73] on label "True" at bounding box center [366, 69] width 50 height 21
click at [353, 73] on input "True" at bounding box center [349, 70] width 7 height 6
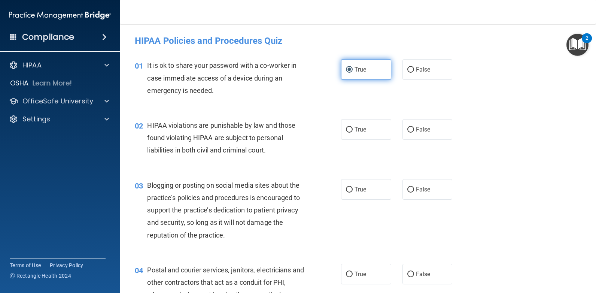
click at [343, 73] on label "True" at bounding box center [366, 69] width 50 height 21
click at [346, 73] on input "True" at bounding box center [349, 70] width 7 height 6
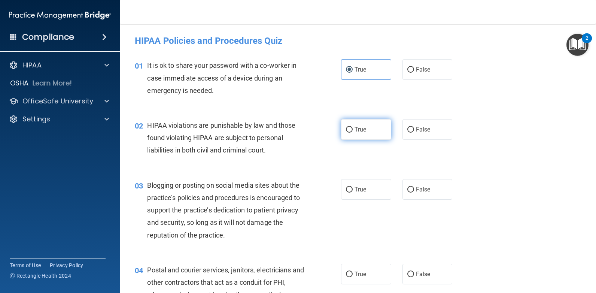
click at [360, 132] on span "True" at bounding box center [361, 129] width 12 height 7
click at [353, 132] on input "True" at bounding box center [349, 130] width 7 height 6
radio input "true"
click at [355, 189] on span "True" at bounding box center [361, 189] width 12 height 7
click at [353, 189] on input "True" at bounding box center [349, 190] width 7 height 6
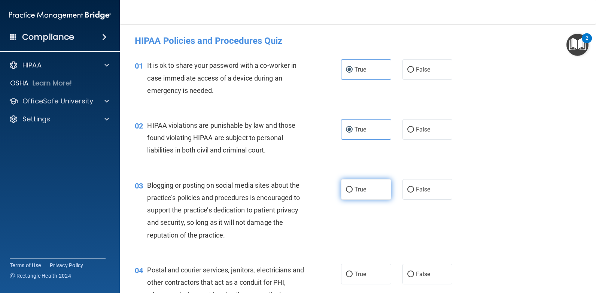
radio input "true"
click at [403, 71] on label "False" at bounding box center [428, 69] width 50 height 21
click at [408, 71] on input "False" at bounding box center [411, 70] width 7 height 6
radio input "true"
radio input "false"
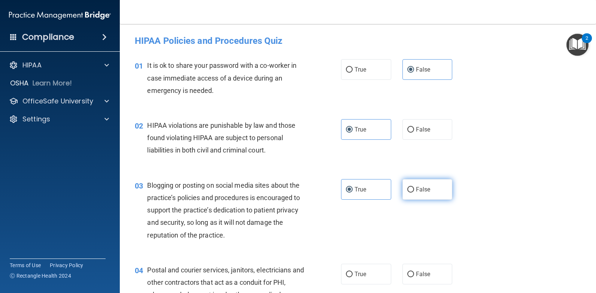
click at [403, 189] on label "False" at bounding box center [428, 189] width 50 height 21
click at [408, 189] on input "False" at bounding box center [411, 190] width 7 height 6
radio input "true"
radio input "false"
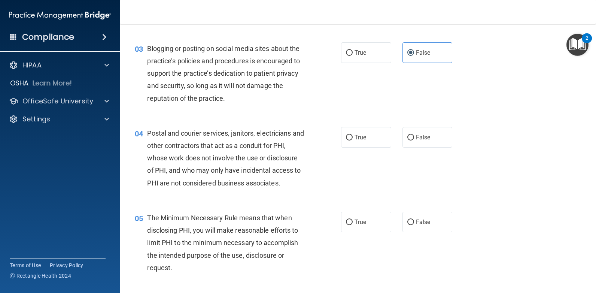
scroll to position [150, 0]
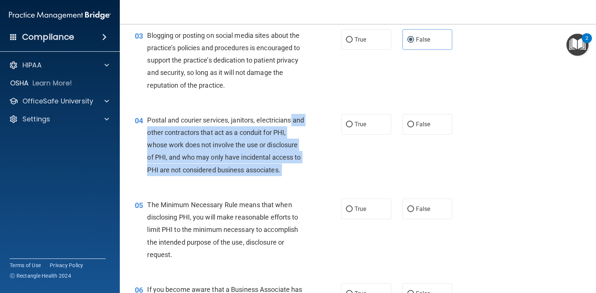
click at [462, 114] on ng-form "04 Postal and courier services, janitors, electricians and other contractors th…" at bounding box center [462, 114] width 0 height 0
click at [355, 125] on span "True" at bounding box center [361, 124] width 12 height 7
click at [353, 125] on input "True" at bounding box center [349, 125] width 7 height 6
radio input "true"
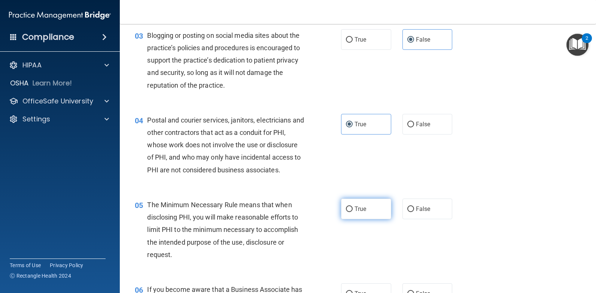
click at [361, 200] on label "True" at bounding box center [366, 209] width 50 height 21
click at [353, 206] on input "True" at bounding box center [349, 209] width 7 height 6
radio input "true"
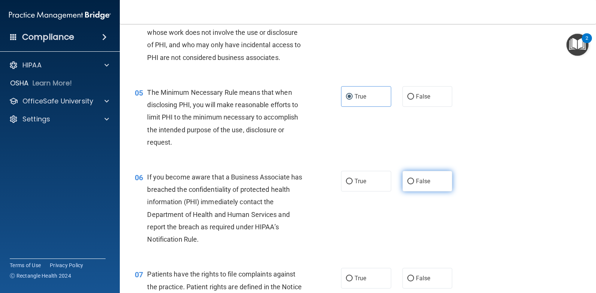
click at [416, 178] on span "False" at bounding box center [423, 181] width 15 height 7
click at [412, 179] on input "False" at bounding box center [411, 182] width 7 height 6
radio input "true"
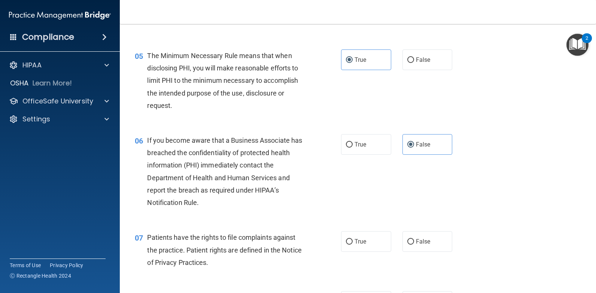
scroll to position [375, 0]
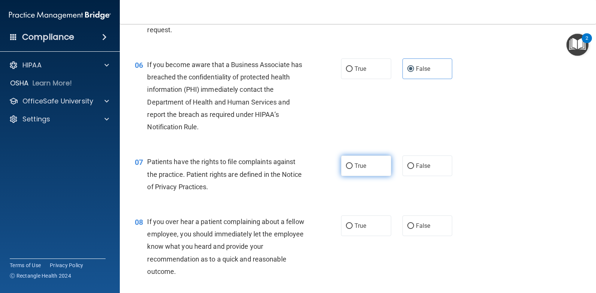
click at [364, 167] on label "True" at bounding box center [366, 165] width 50 height 21
click at [353, 167] on input "True" at bounding box center [349, 166] width 7 height 6
radio input "true"
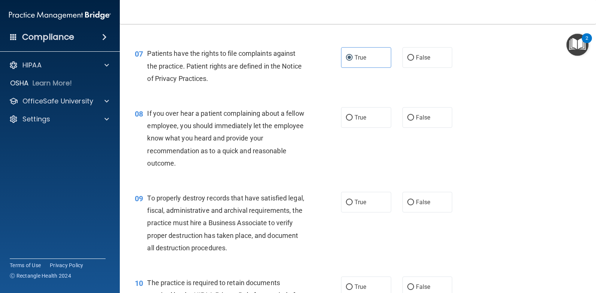
scroll to position [487, 0]
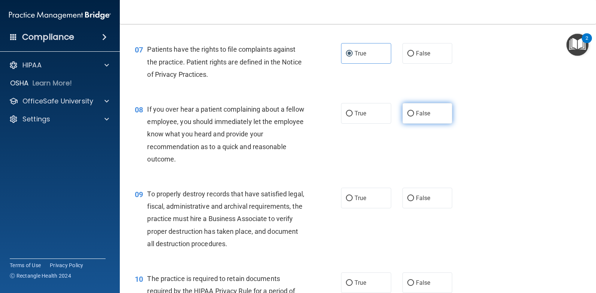
drag, startPoint x: 414, startPoint y: 107, endPoint x: 414, endPoint y: 111, distance: 4.1
click at [414, 108] on label "False" at bounding box center [428, 113] width 50 height 21
click at [414, 111] on input "False" at bounding box center [411, 114] width 7 height 6
radio input "true"
click at [408, 197] on input "False" at bounding box center [411, 199] width 7 height 6
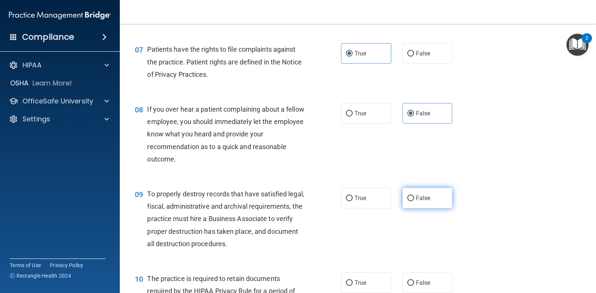
radio input "true"
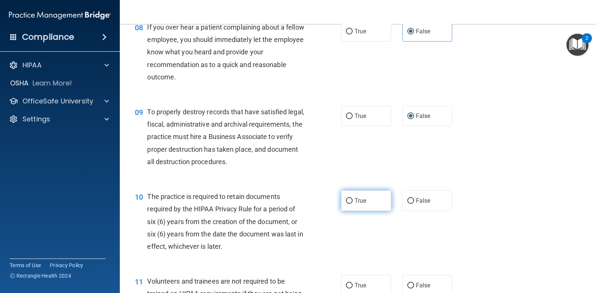
scroll to position [599, 0]
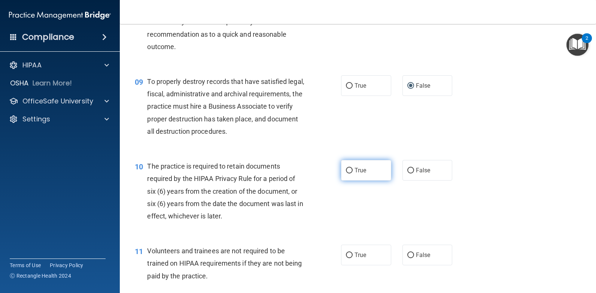
click at [362, 171] on span "True" at bounding box center [361, 170] width 12 height 7
click at [353, 171] on input "True" at bounding box center [349, 171] width 7 height 6
radio input "true"
click at [436, 261] on label "False" at bounding box center [428, 255] width 50 height 21
click at [414, 258] on input "False" at bounding box center [411, 255] width 7 height 6
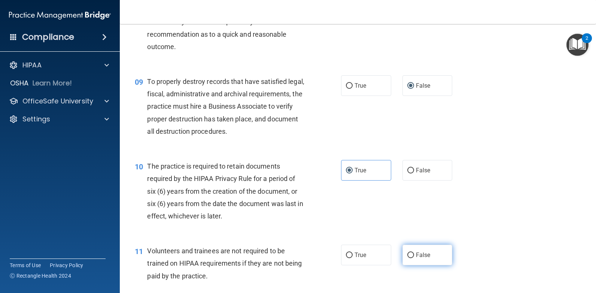
radio input "true"
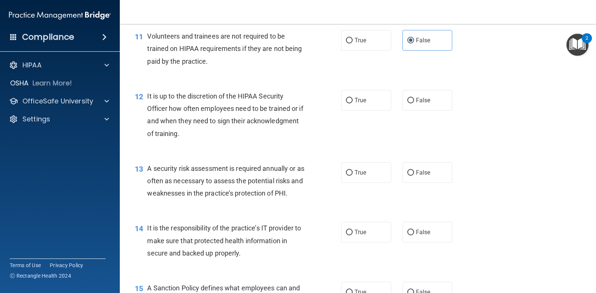
scroll to position [824, 0]
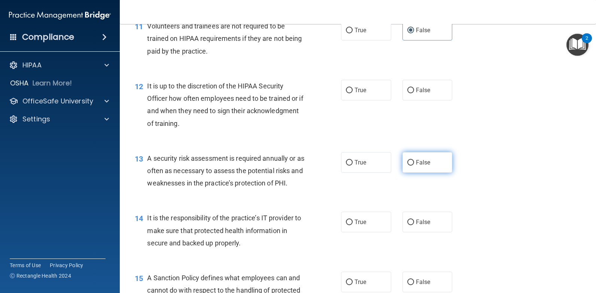
click at [416, 164] on span "False" at bounding box center [423, 162] width 15 height 7
click at [414, 164] on input "False" at bounding box center [411, 163] width 7 height 6
radio input "true"
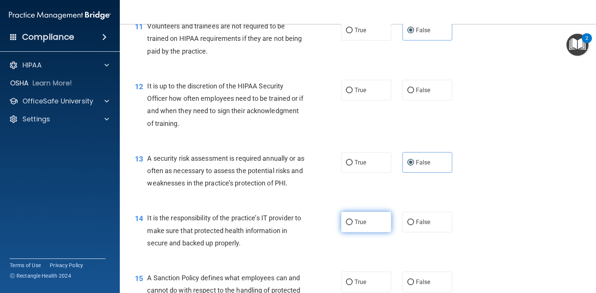
click at [359, 218] on label "True" at bounding box center [366, 222] width 50 height 21
click at [353, 220] on input "True" at bounding box center [349, 223] width 7 height 6
radio input "true"
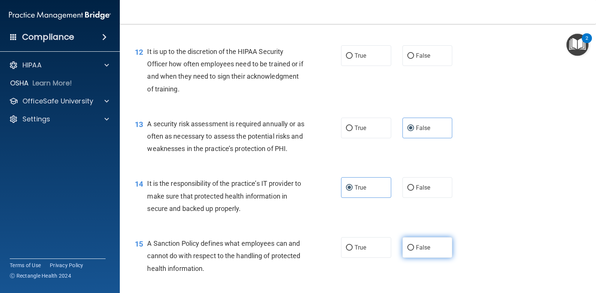
scroll to position [899, 0]
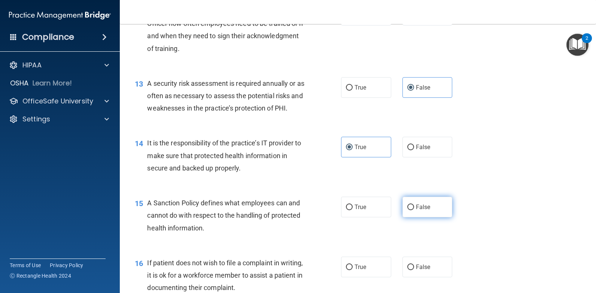
click at [419, 205] on span "False" at bounding box center [423, 206] width 15 height 7
click at [414, 205] on input "False" at bounding box center [411, 208] width 7 height 6
radio input "true"
click at [344, 270] on label "True" at bounding box center [366, 267] width 50 height 21
click at [346, 270] on input "True" at bounding box center [349, 267] width 7 height 6
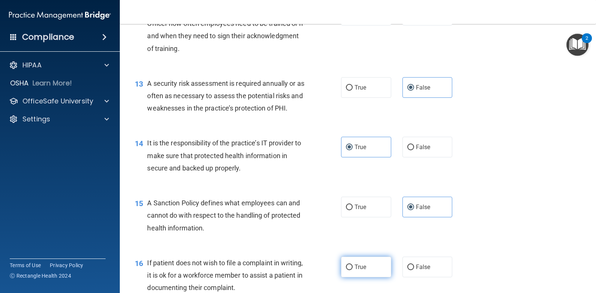
radio input "true"
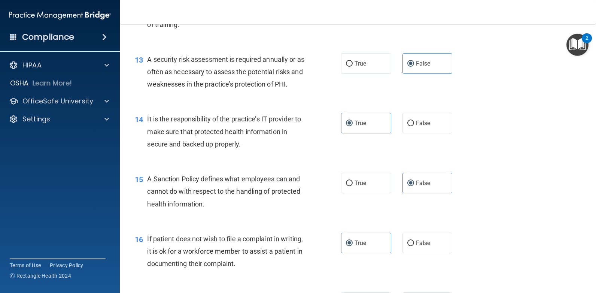
scroll to position [937, 0]
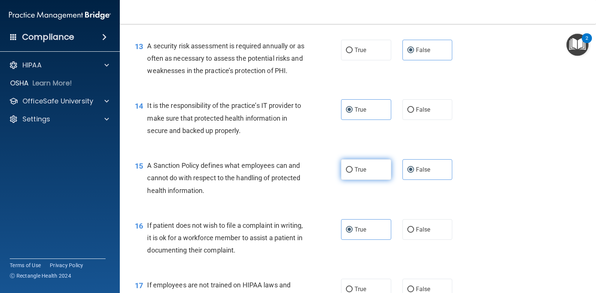
click at [352, 173] on label "True" at bounding box center [366, 169] width 50 height 21
click at [352, 173] on input "True" at bounding box center [349, 170] width 7 height 6
radio input "true"
radio input "false"
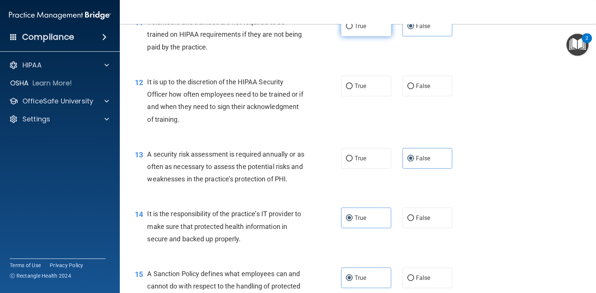
scroll to position [824, 0]
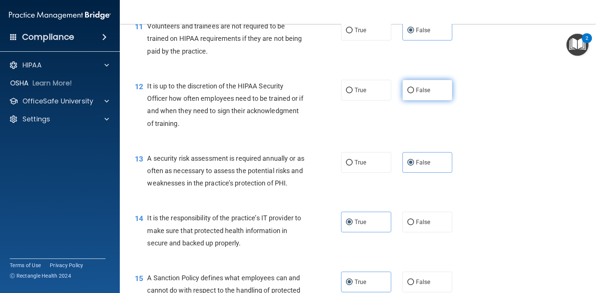
click at [408, 88] on input "False" at bounding box center [411, 91] width 7 height 6
radio input "true"
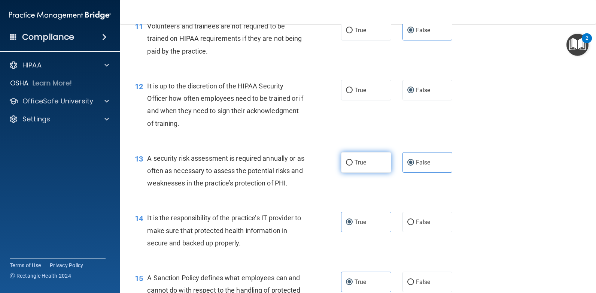
click at [356, 162] on span "True" at bounding box center [361, 162] width 12 height 7
click at [353, 162] on input "True" at bounding box center [349, 163] width 7 height 6
radio input "true"
radio input "false"
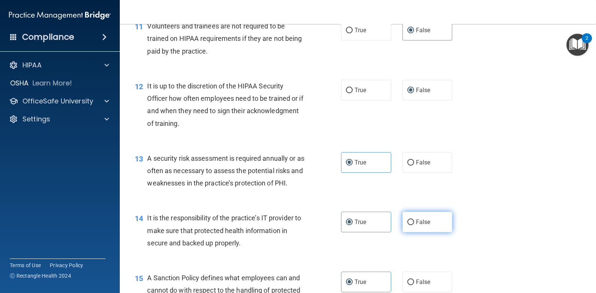
click at [419, 224] on span "False" at bounding box center [423, 221] width 15 height 7
click at [414, 224] on input "False" at bounding box center [411, 223] width 7 height 6
radio input "true"
radio input "false"
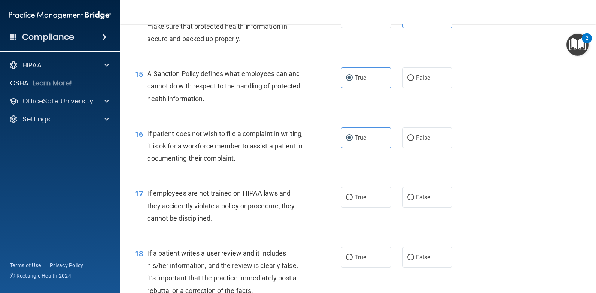
scroll to position [1049, 0]
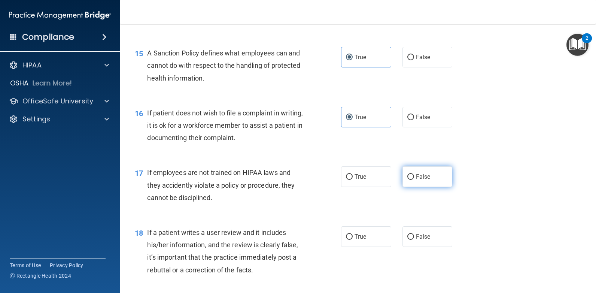
click at [411, 174] on label "False" at bounding box center [428, 176] width 50 height 21
click at [411, 174] on input "False" at bounding box center [411, 177] width 7 height 6
radio input "true"
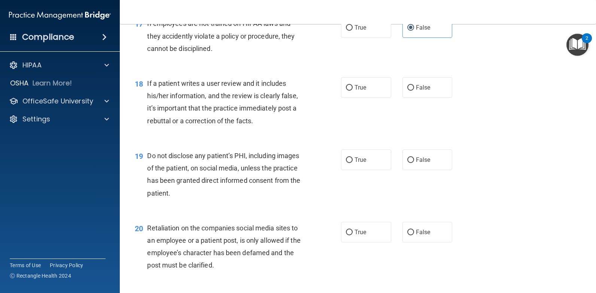
scroll to position [1199, 0]
click at [416, 89] on span "False" at bounding box center [423, 86] width 15 height 7
click at [414, 89] on input "False" at bounding box center [411, 87] width 7 height 6
radio input "true"
click at [362, 153] on label "True" at bounding box center [366, 159] width 50 height 21
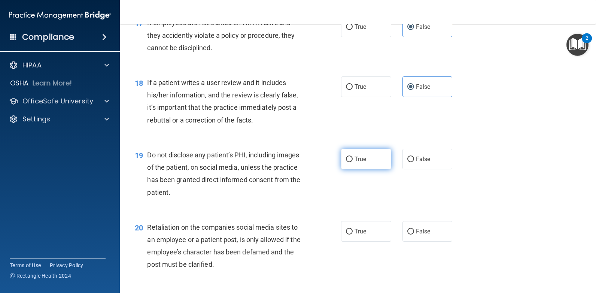
click at [353, 157] on input "True" at bounding box center [349, 160] width 7 height 6
radio input "true"
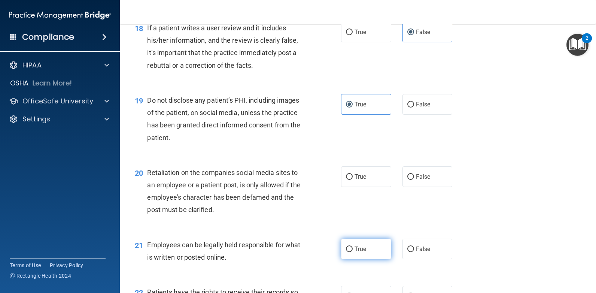
scroll to position [1349, 0]
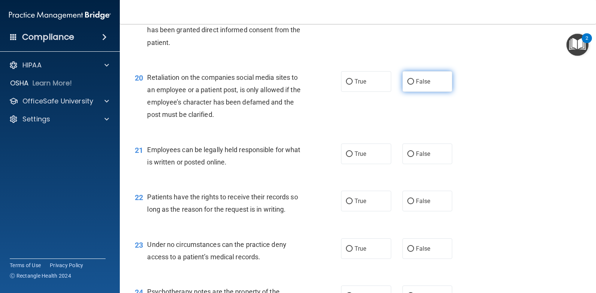
click at [415, 74] on label "False" at bounding box center [428, 81] width 50 height 21
click at [414, 79] on input "False" at bounding box center [411, 82] width 7 height 6
radio input "true"
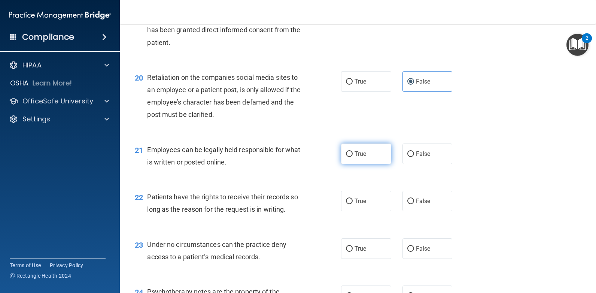
click at [358, 160] on label "True" at bounding box center [366, 153] width 50 height 21
click at [353, 157] on input "True" at bounding box center [349, 154] width 7 height 6
radio input "true"
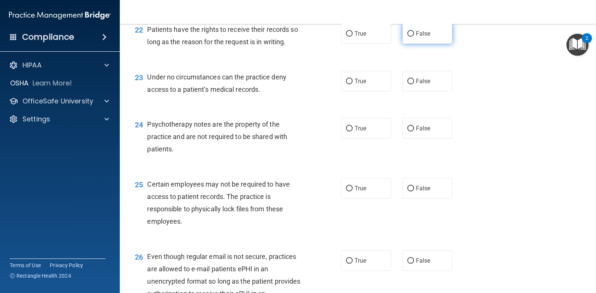
scroll to position [1498, 0]
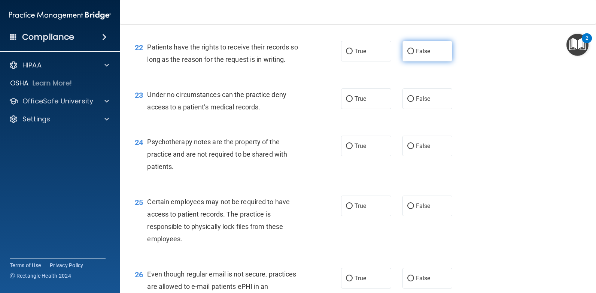
click at [409, 52] on input "False" at bounding box center [411, 52] width 7 height 6
radio input "true"
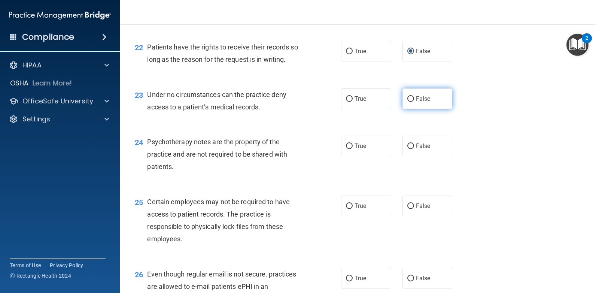
click at [410, 95] on label "False" at bounding box center [428, 98] width 50 height 21
click at [410, 96] on input "False" at bounding box center [411, 99] width 7 height 6
radio input "true"
click at [355, 148] on span "True" at bounding box center [361, 145] width 12 height 7
click at [353, 148] on input "True" at bounding box center [349, 146] width 7 height 6
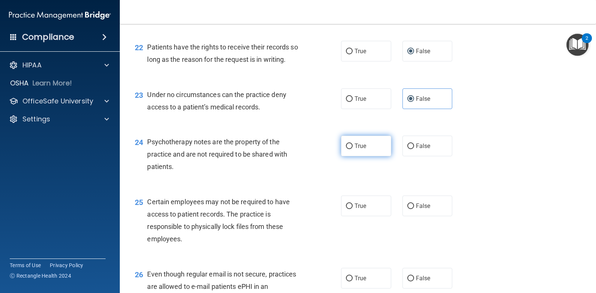
radio input "true"
click at [349, 200] on label "True" at bounding box center [366, 206] width 50 height 21
click at [349, 203] on input "True" at bounding box center [349, 206] width 7 height 6
radio input "true"
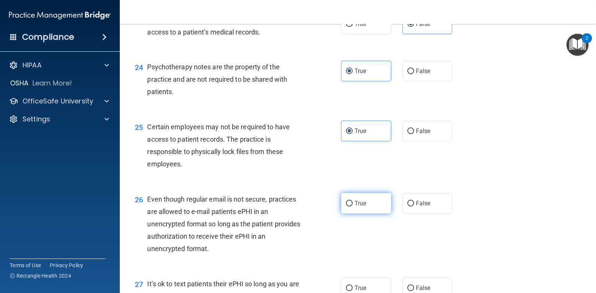
click at [360, 201] on span "True" at bounding box center [361, 203] width 12 height 7
click at [353, 201] on input "True" at bounding box center [349, 204] width 7 height 6
radio input "true"
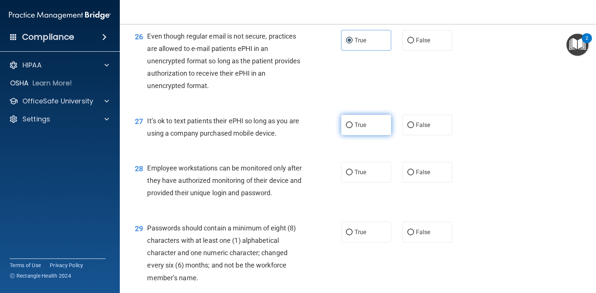
scroll to position [1723, 0]
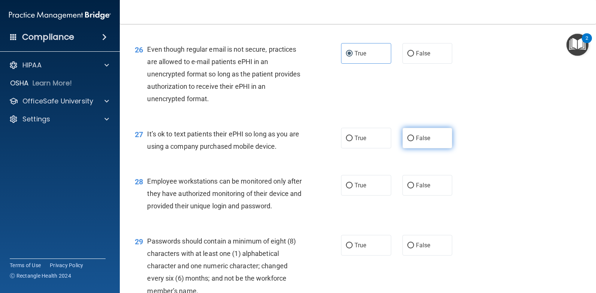
click at [412, 144] on label "False" at bounding box center [428, 138] width 50 height 21
click at [412, 141] on input "False" at bounding box center [411, 139] width 7 height 6
radio input "true"
click at [409, 187] on input "False" at bounding box center [411, 186] width 7 height 6
radio input "true"
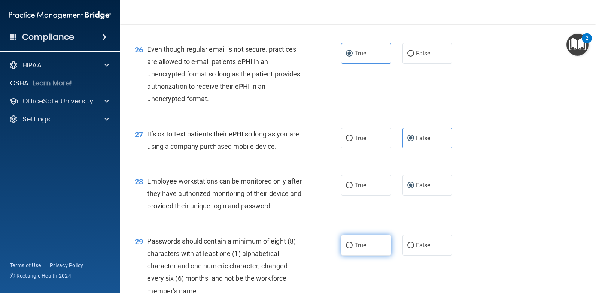
click at [351, 245] on label "True" at bounding box center [366, 245] width 50 height 21
click at [351, 245] on input "True" at bounding box center [349, 246] width 7 height 6
radio input "true"
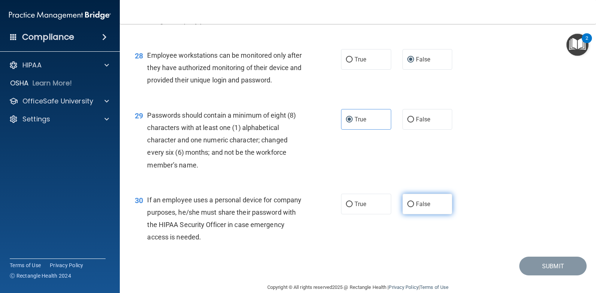
scroll to position [1861, 0]
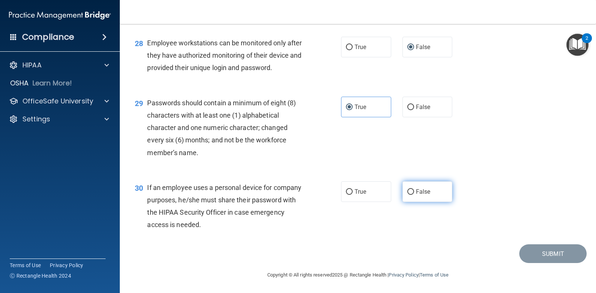
click at [416, 184] on label "False" at bounding box center [428, 191] width 50 height 21
click at [414, 189] on input "False" at bounding box center [411, 192] width 7 height 6
radio input "true"
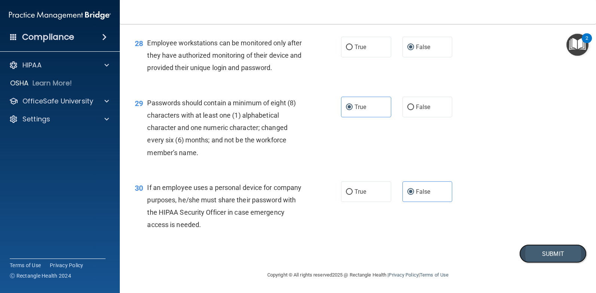
click at [543, 258] on button "Submit" at bounding box center [553, 253] width 67 height 19
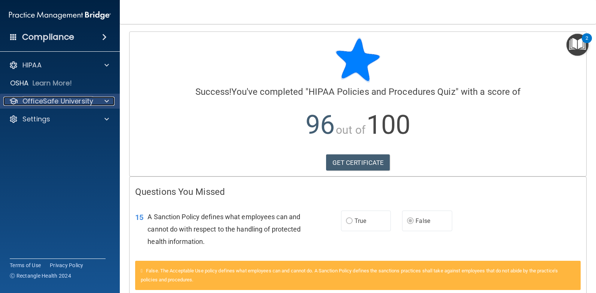
click at [100, 101] on div at bounding box center [105, 101] width 19 height 9
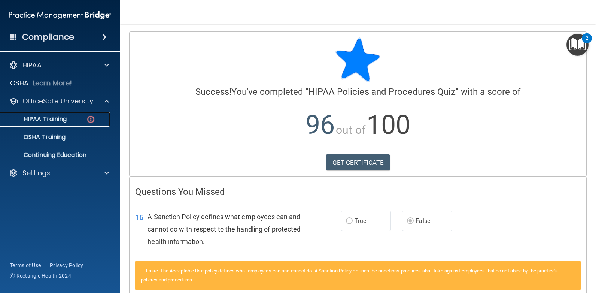
click at [63, 114] on link "HIPAA Training" at bounding box center [52, 119] width 118 height 15
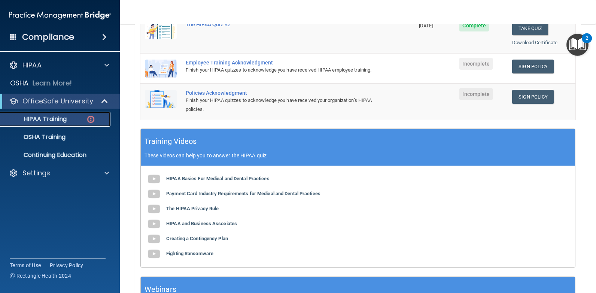
scroll to position [231, 0]
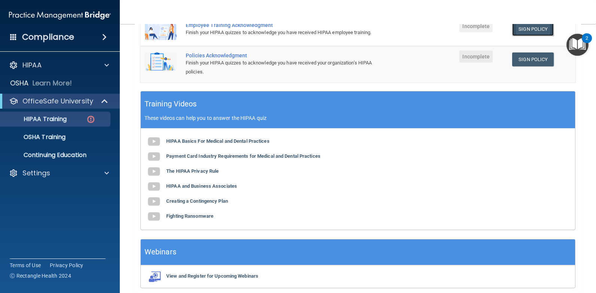
click at [540, 29] on link "Sign Policy" at bounding box center [533, 29] width 42 height 14
click at [525, 66] on link "Sign Policy" at bounding box center [533, 59] width 42 height 14
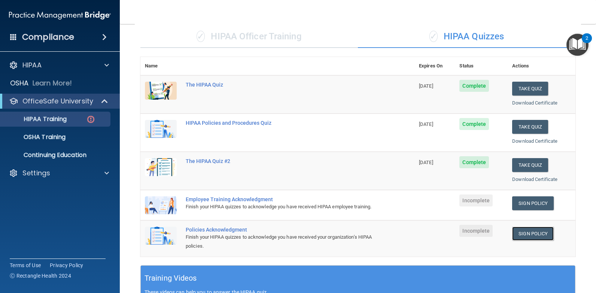
scroll to position [43, 0]
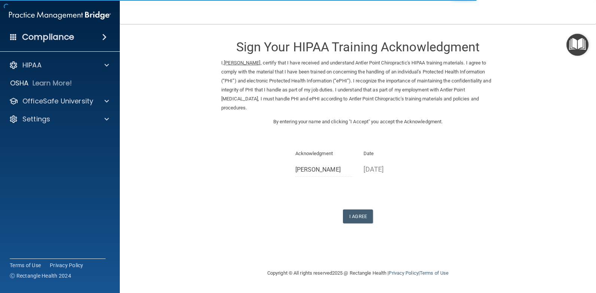
click at [369, 170] on p "[DATE]" at bounding box center [392, 169] width 57 height 12
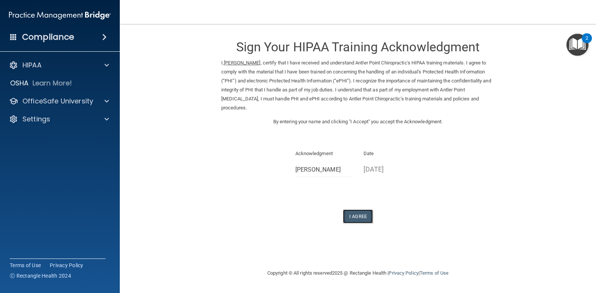
click at [364, 218] on button "I Agree" at bounding box center [358, 216] width 30 height 14
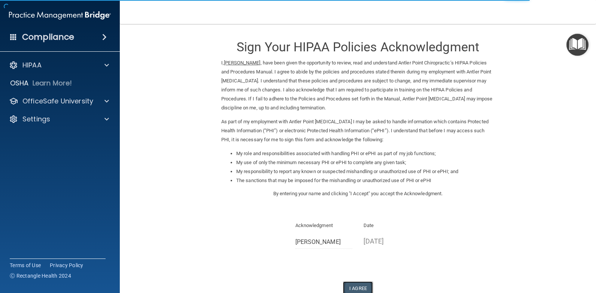
click at [363, 284] on button "I Agree" at bounding box center [358, 288] width 30 height 14
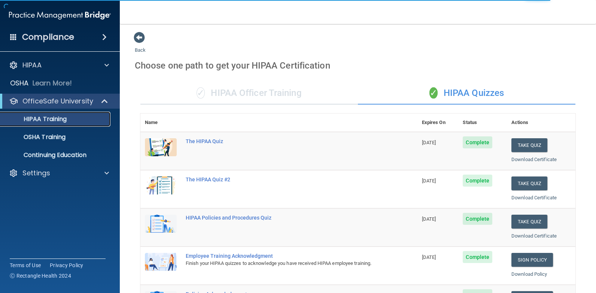
click at [65, 118] on p "HIPAA Training" at bounding box center [36, 118] width 62 height 7
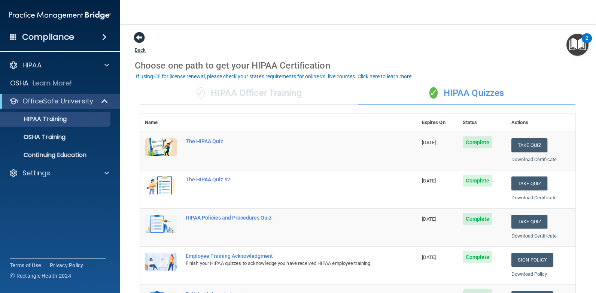
click at [144, 38] on span at bounding box center [139, 37] width 11 height 11
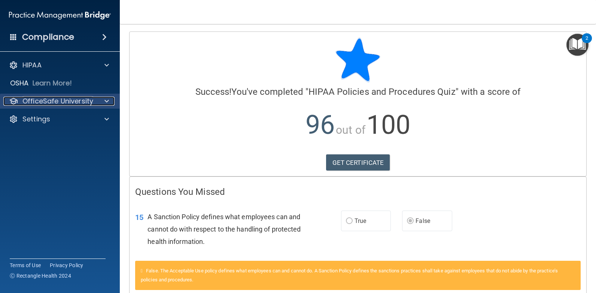
click at [40, 99] on p "OfficeSafe University" at bounding box center [57, 101] width 71 height 9
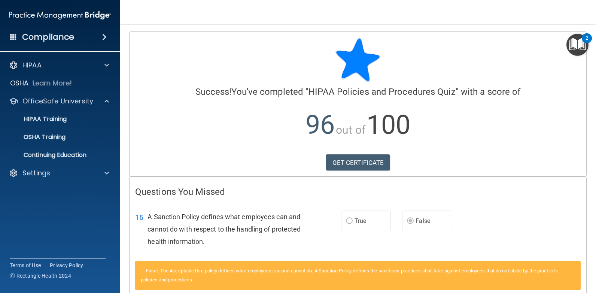
click at [71, 129] on ul "HIPAA Training OSHA Training Continuing Education" at bounding box center [61, 136] width 136 height 54
click at [71, 123] on link "HIPAA Training" at bounding box center [52, 119] width 118 height 15
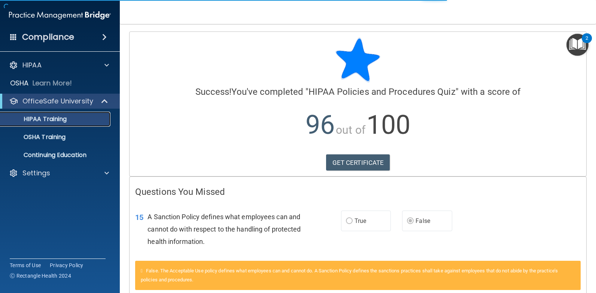
click at [72, 121] on div "HIPAA Training" at bounding box center [56, 118] width 102 height 7
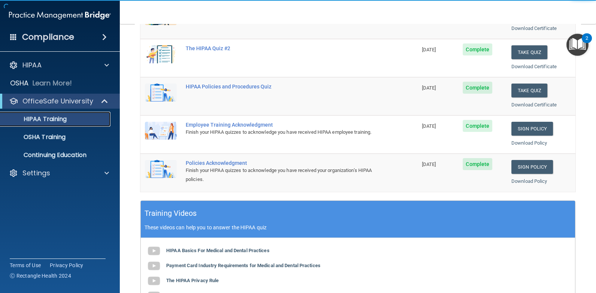
scroll to position [225, 0]
